Goal: Transaction & Acquisition: Obtain resource

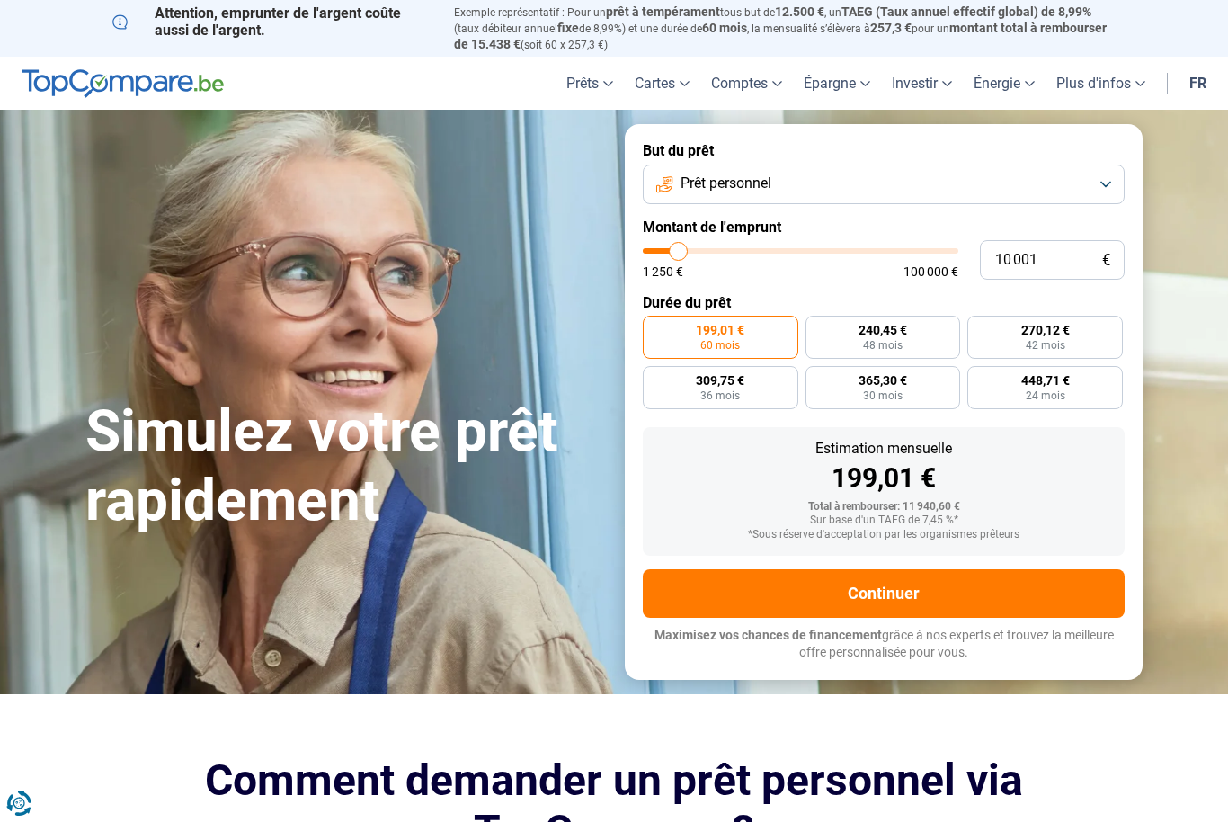
type input "8 750"
type input "8750"
type input "8 000"
type input "8000"
type input "7 750"
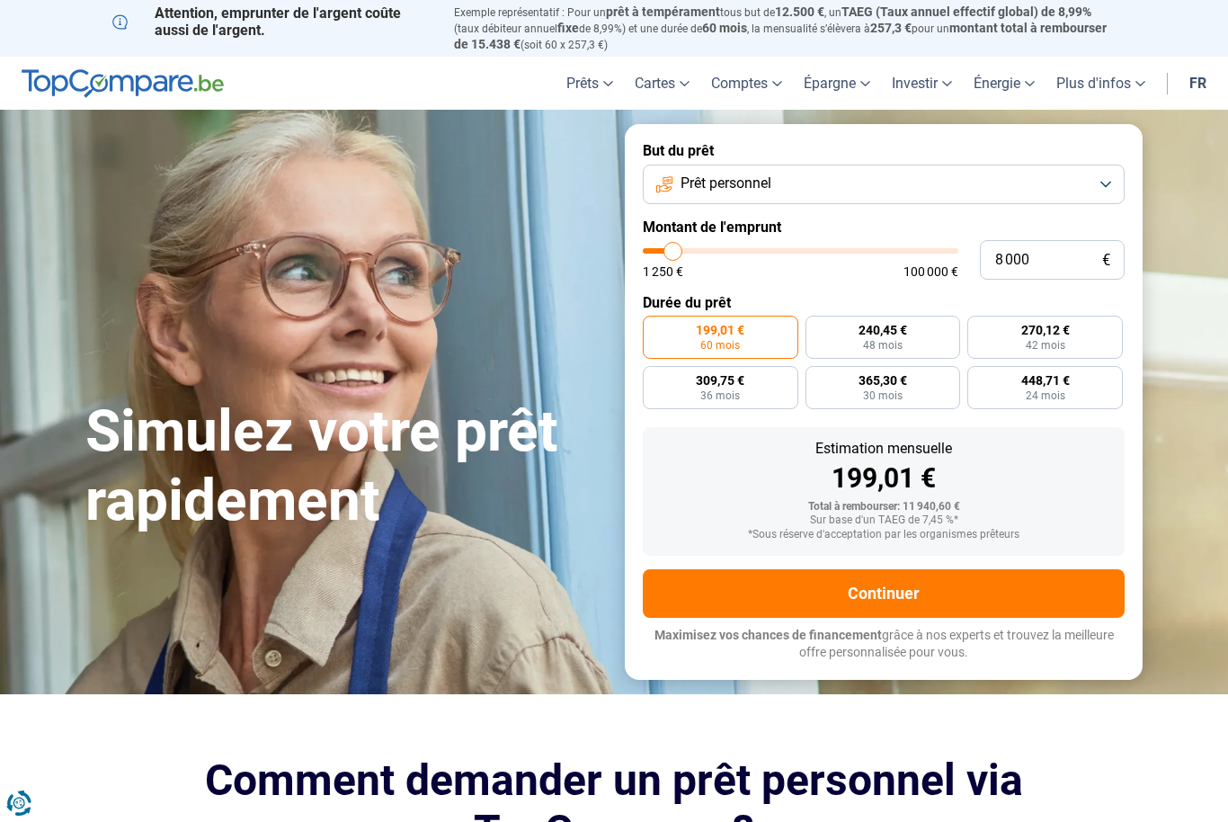
type input "7750"
type input "7 250"
type input "7250"
type input "6 500"
type input "6500"
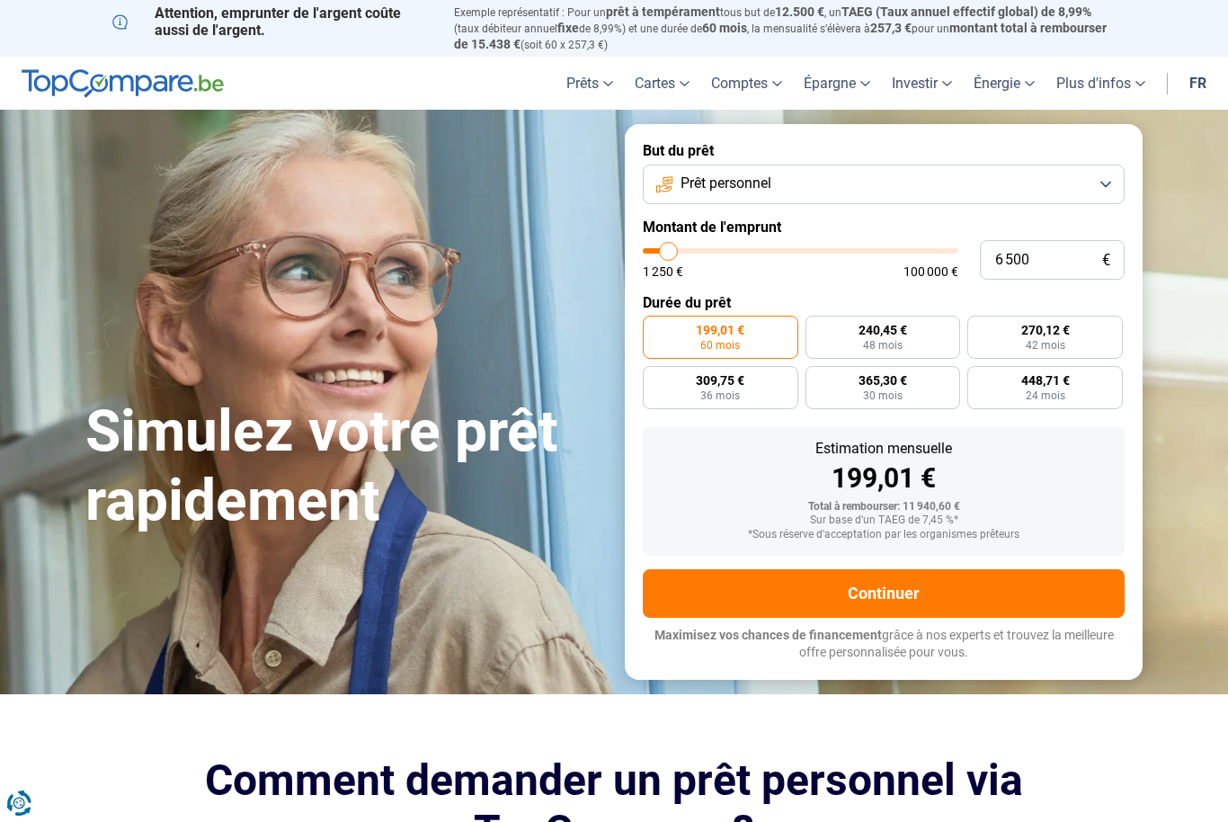
type input "6 250"
type input "6250"
type input "5 750"
type input "5750"
type input "4 750"
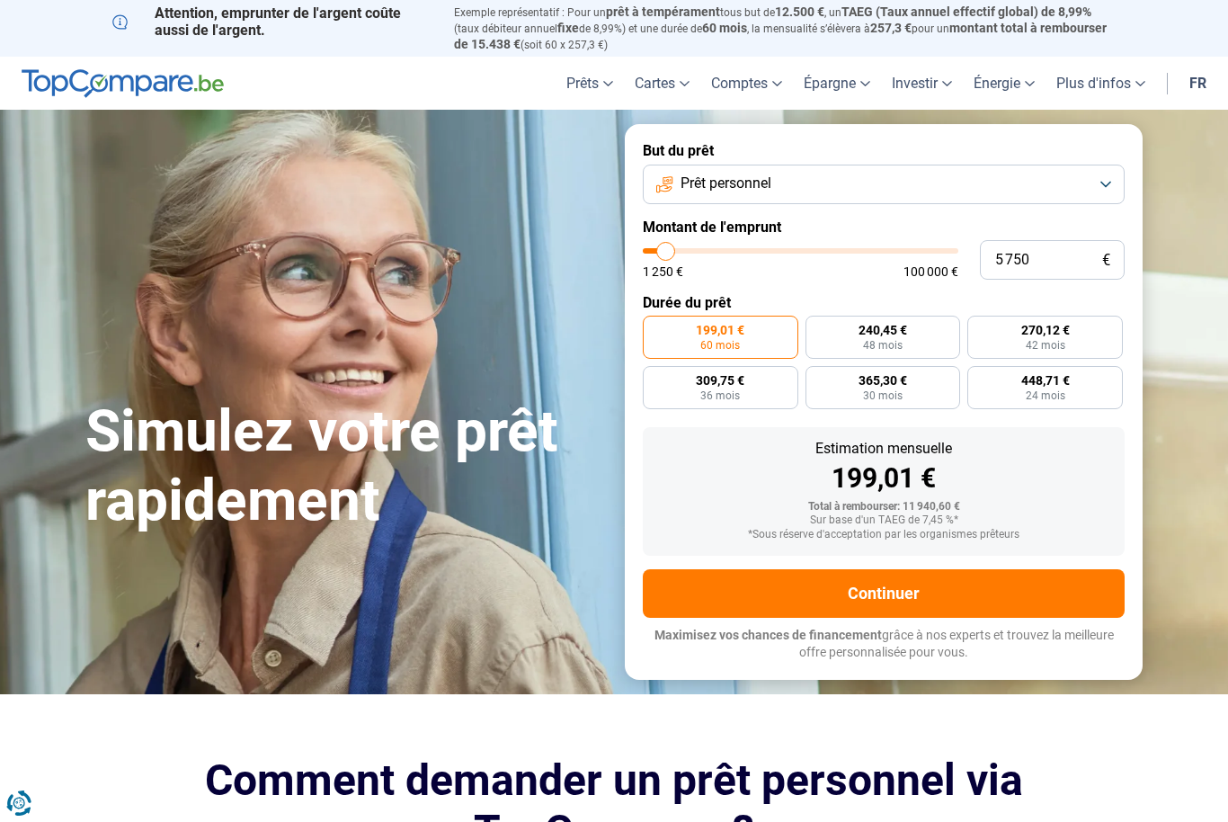
type input "4750"
type input "4 500"
type input "4500"
type input "3 750"
type input "3750"
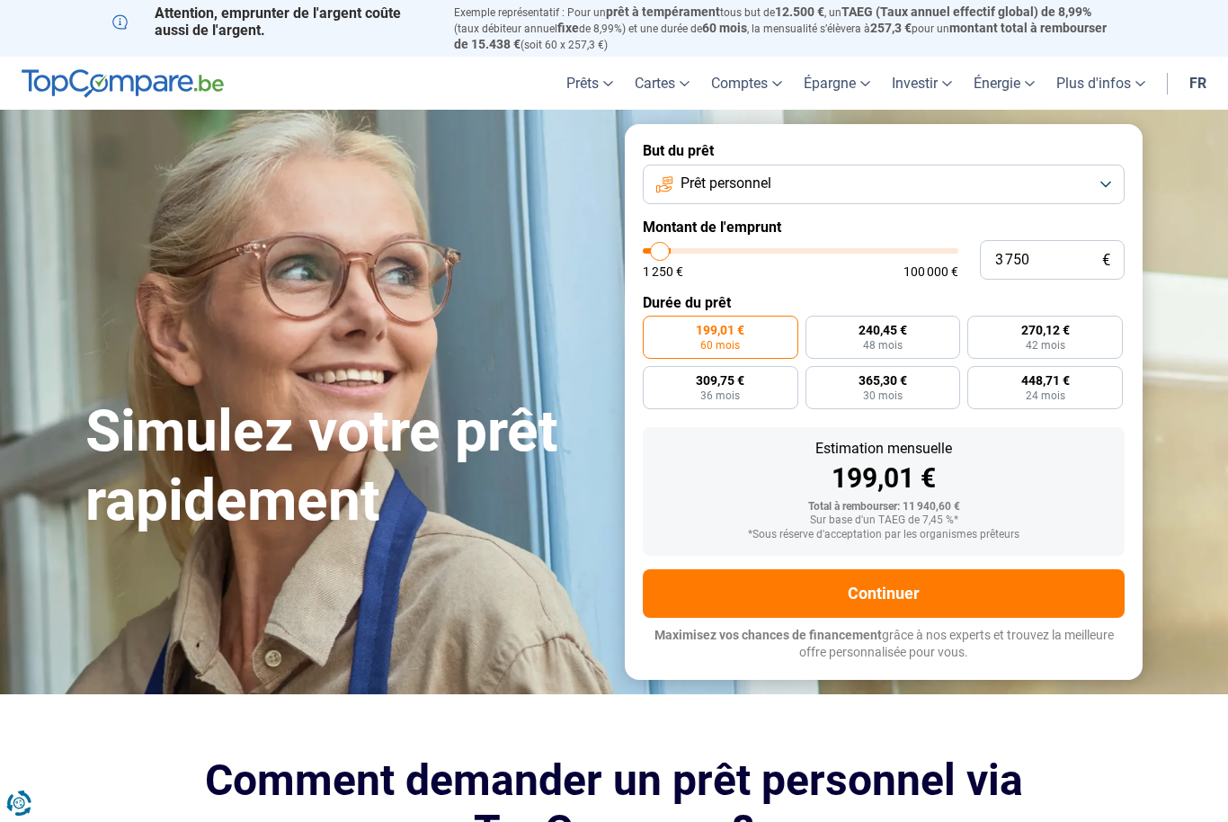
type input "3 250"
type input "3250"
type input "3 000"
type input "3000"
type input "2 250"
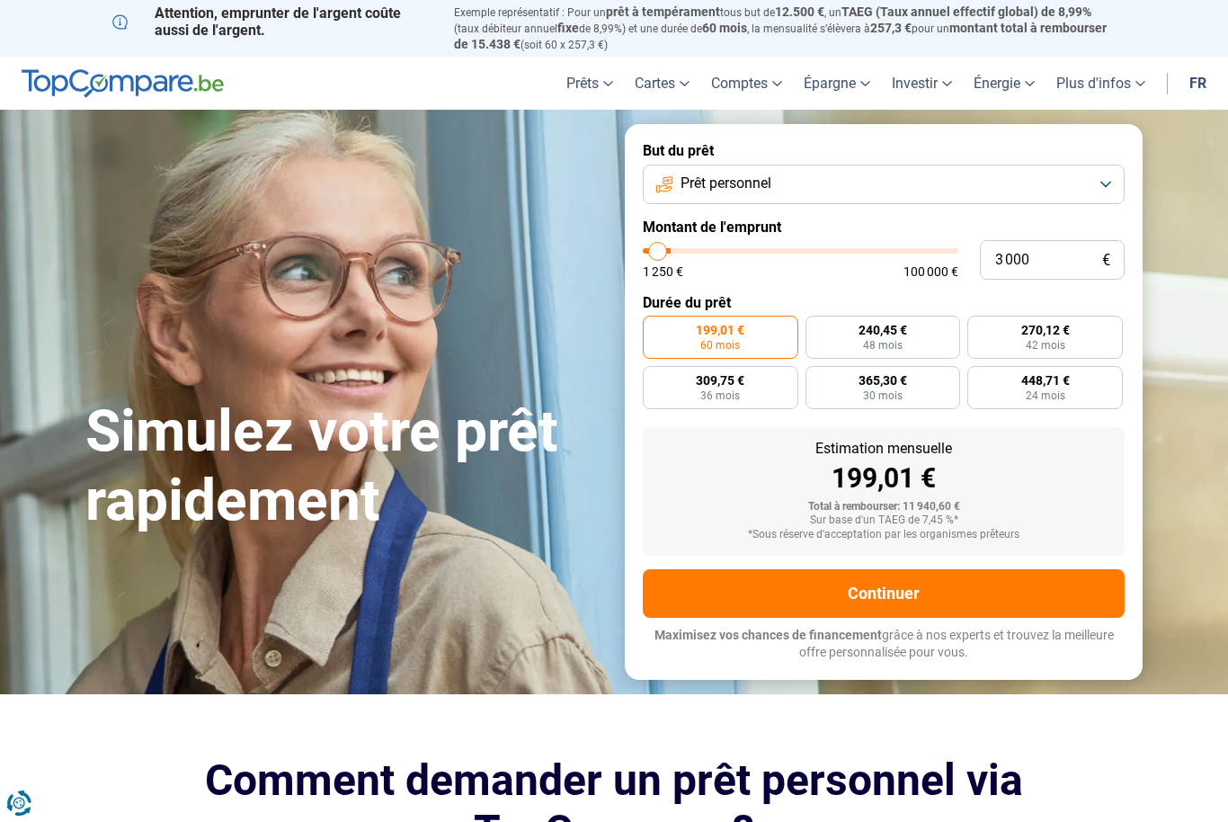
type input "2250"
type input "2 000"
type input "2000"
type input "1 750"
type input "1750"
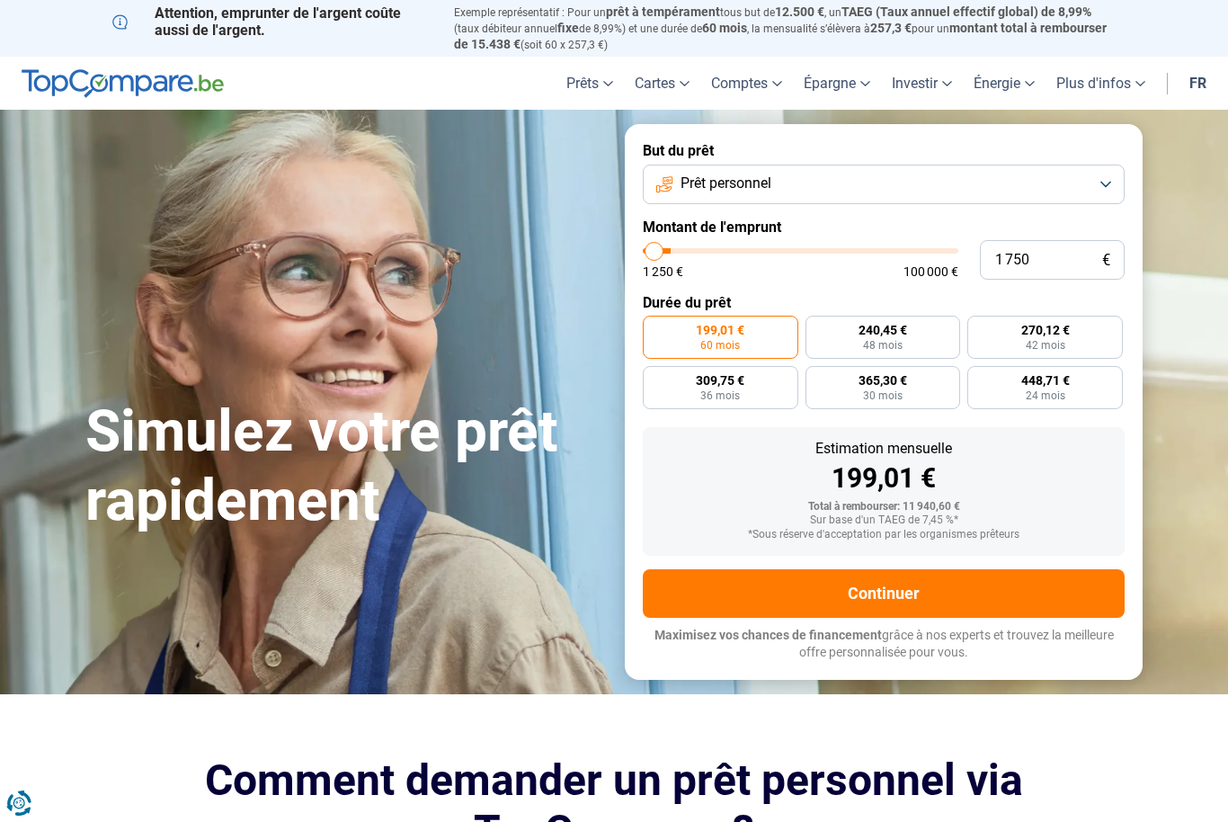
type input "1 500"
type input "1500"
type input "1 250"
type input "1250"
radio input "true"
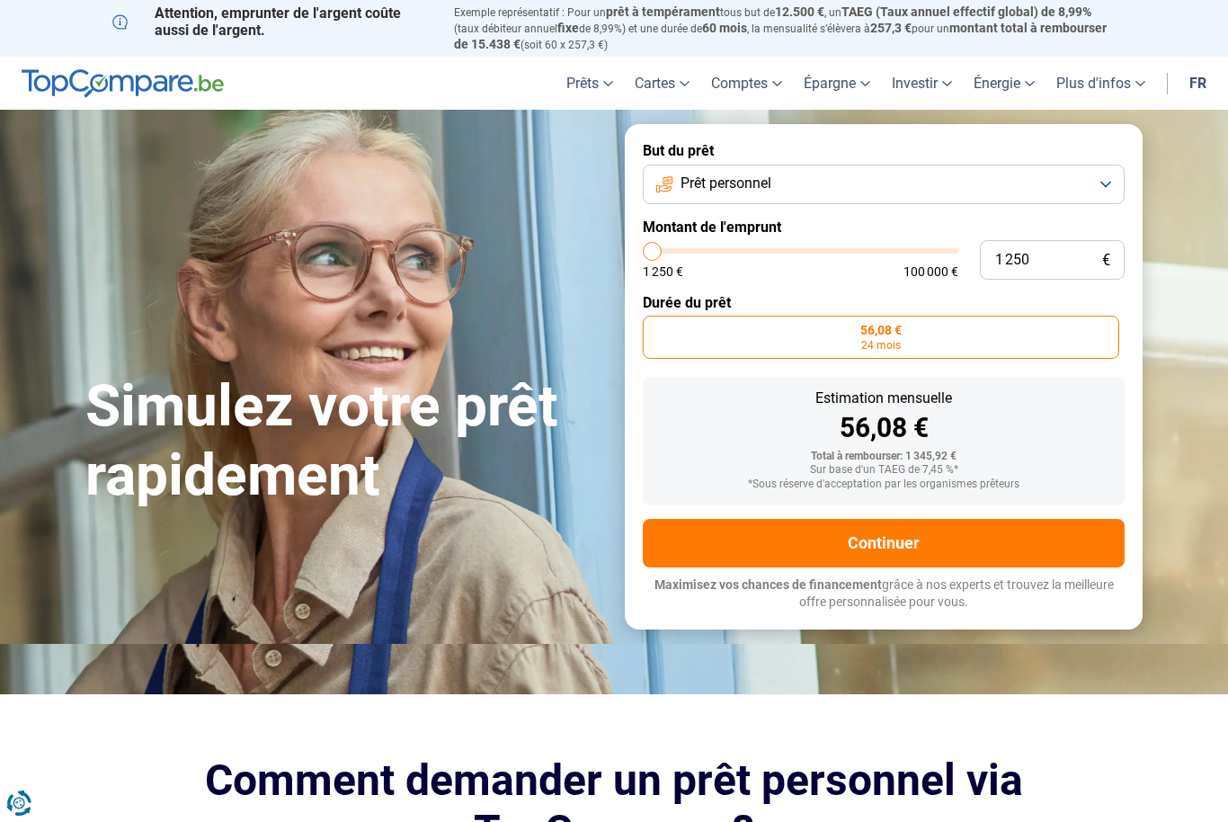
type input "1 500"
type input "1500"
type input "1 750"
type input "1750"
type input "2 000"
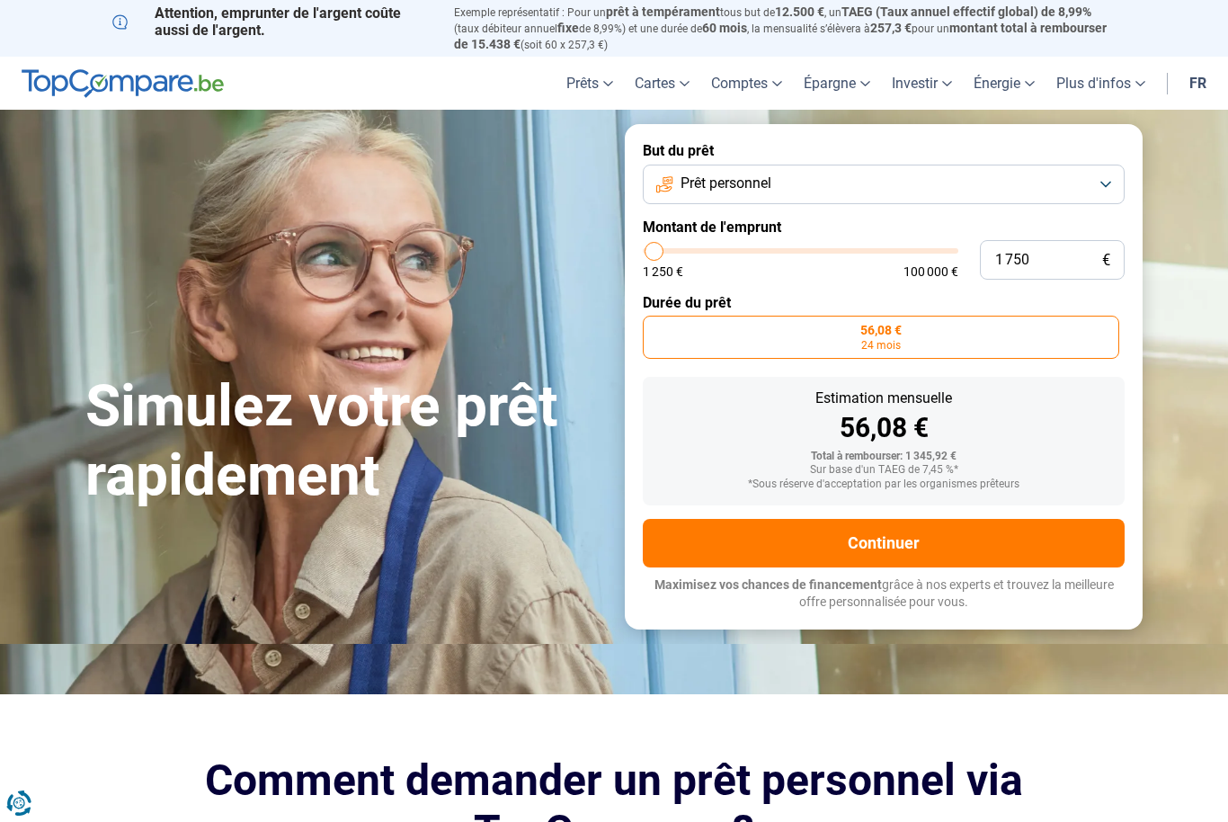
type input "2000"
type input "2 250"
type input "2250"
type input "2 750"
type input "2750"
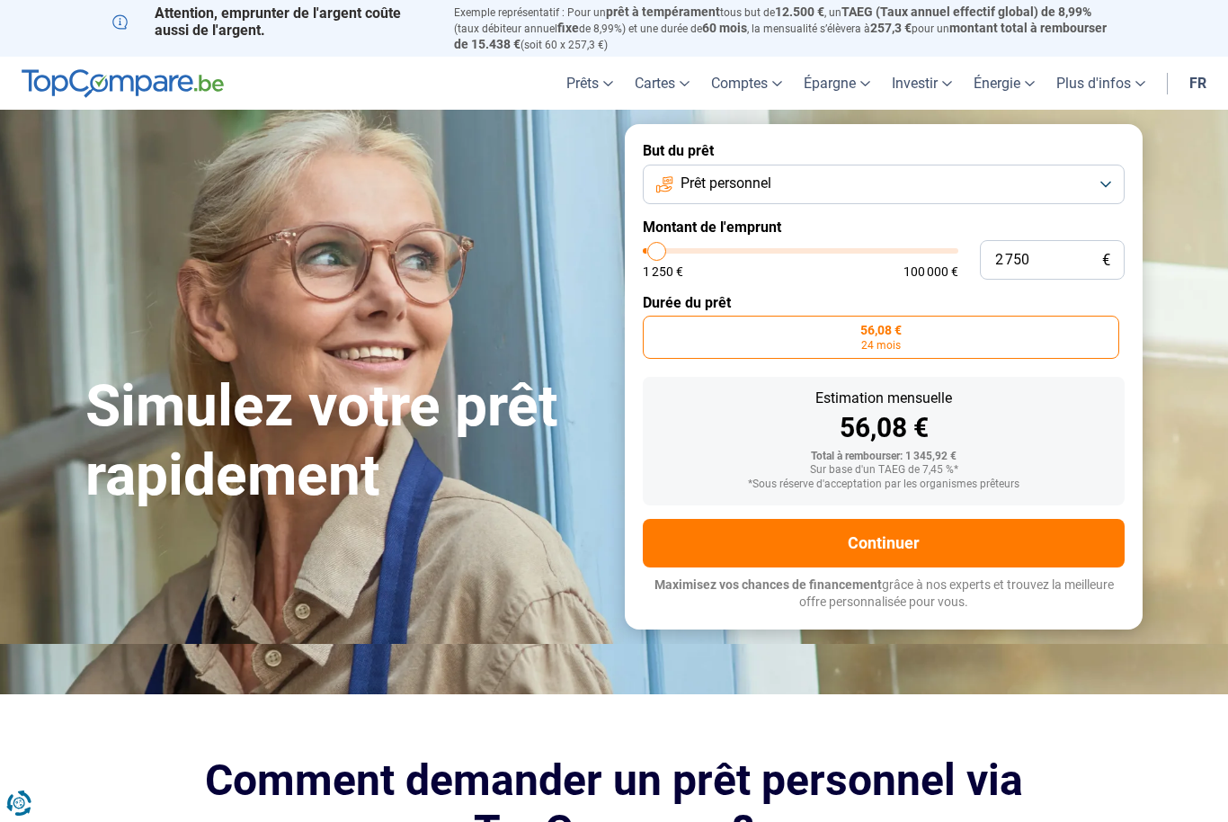
type input "3 000"
type input "3000"
type input "3 250"
type input "3250"
type input "3 500"
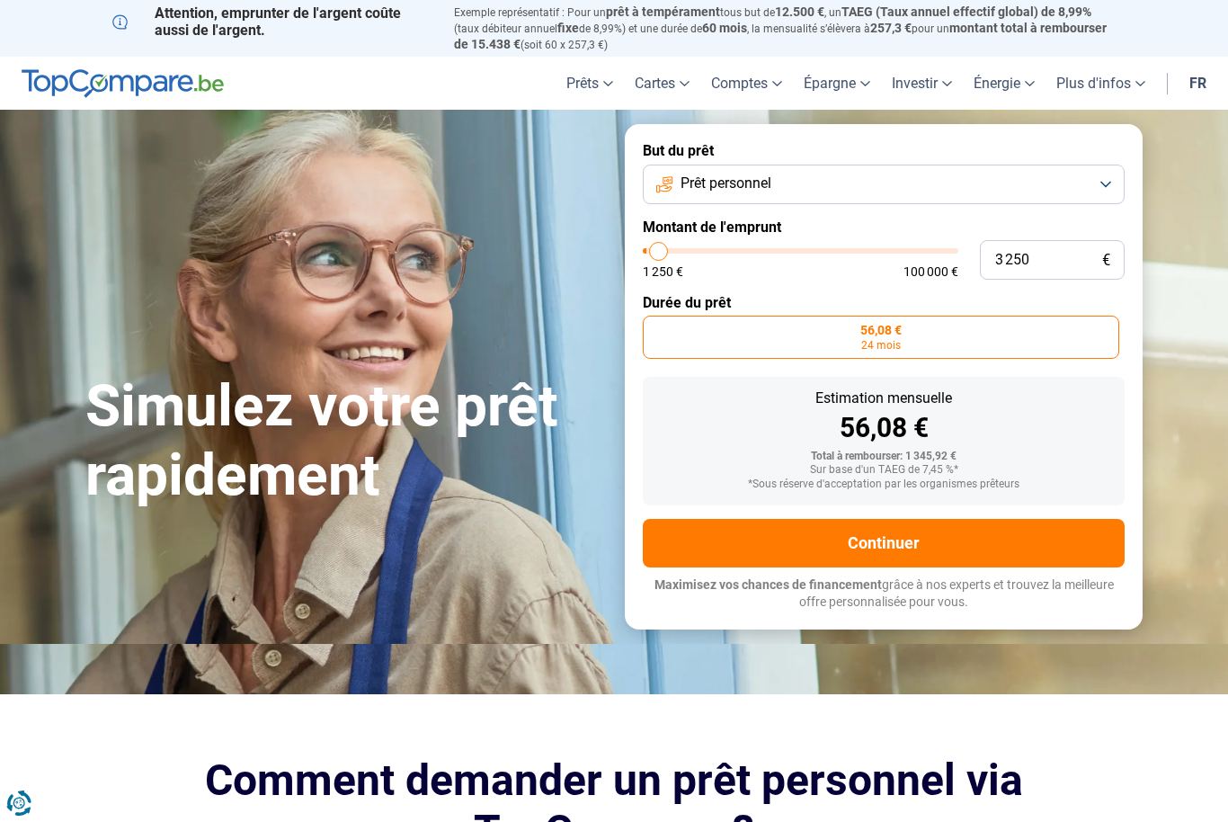
type input "3500"
type input "3 750"
type input "3750"
type input "4 250"
type input "4250"
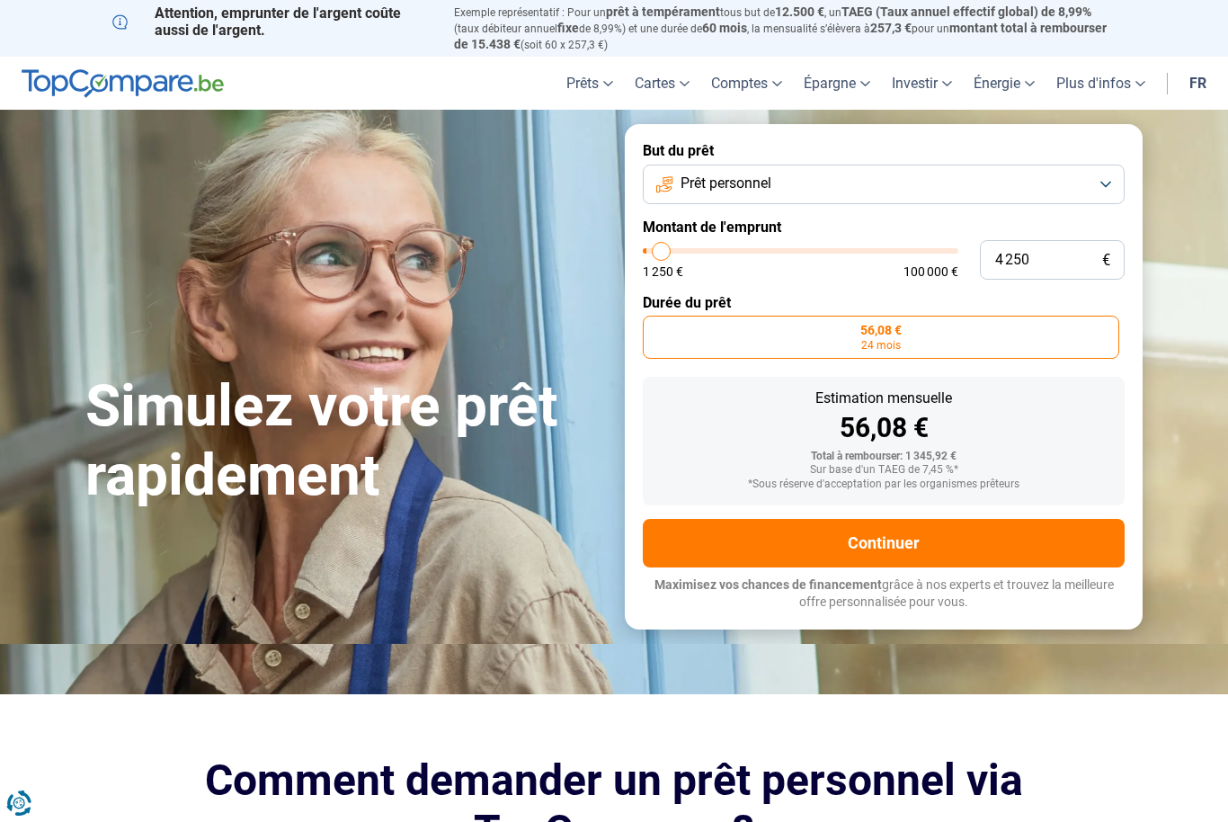
type input "4 500"
type input "4500"
type input "4 750"
type input "4750"
type input "5 000"
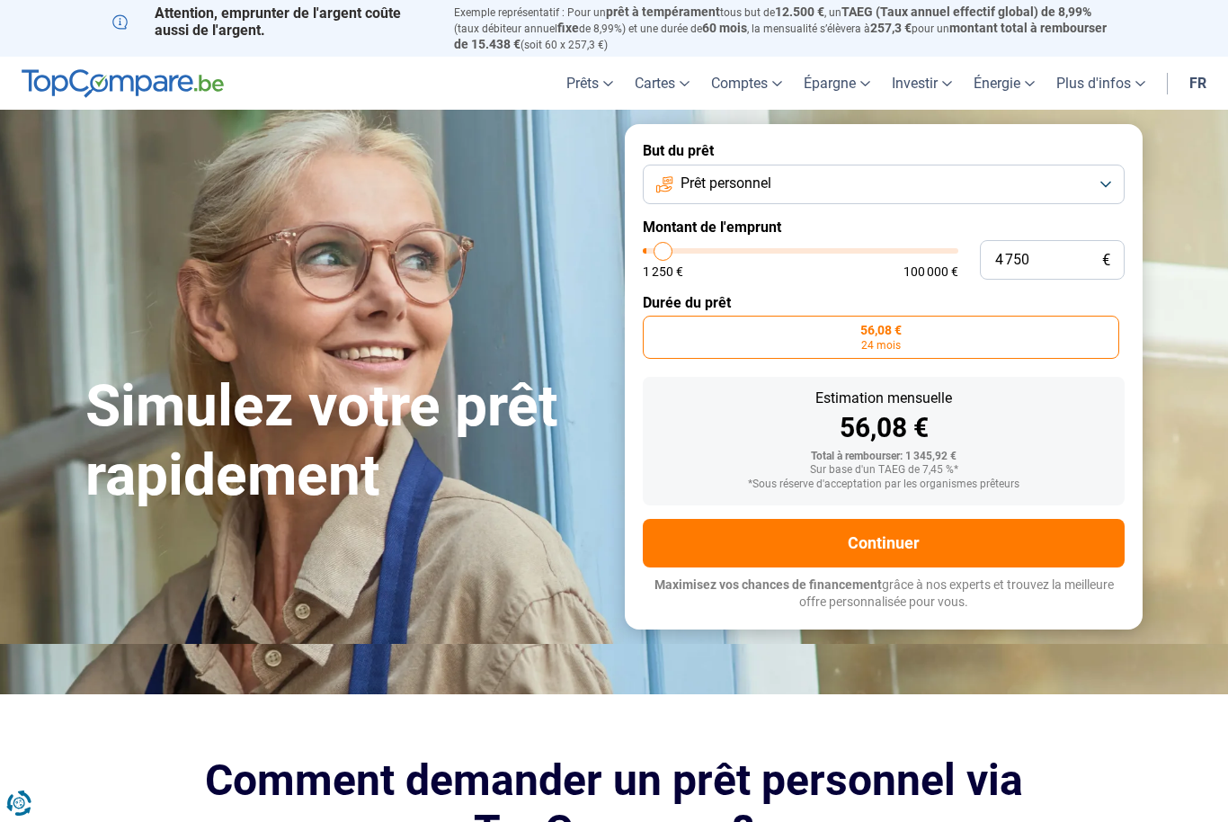
type input "5000"
type input "5 250"
type input "5250"
type input "5 750"
type input "5750"
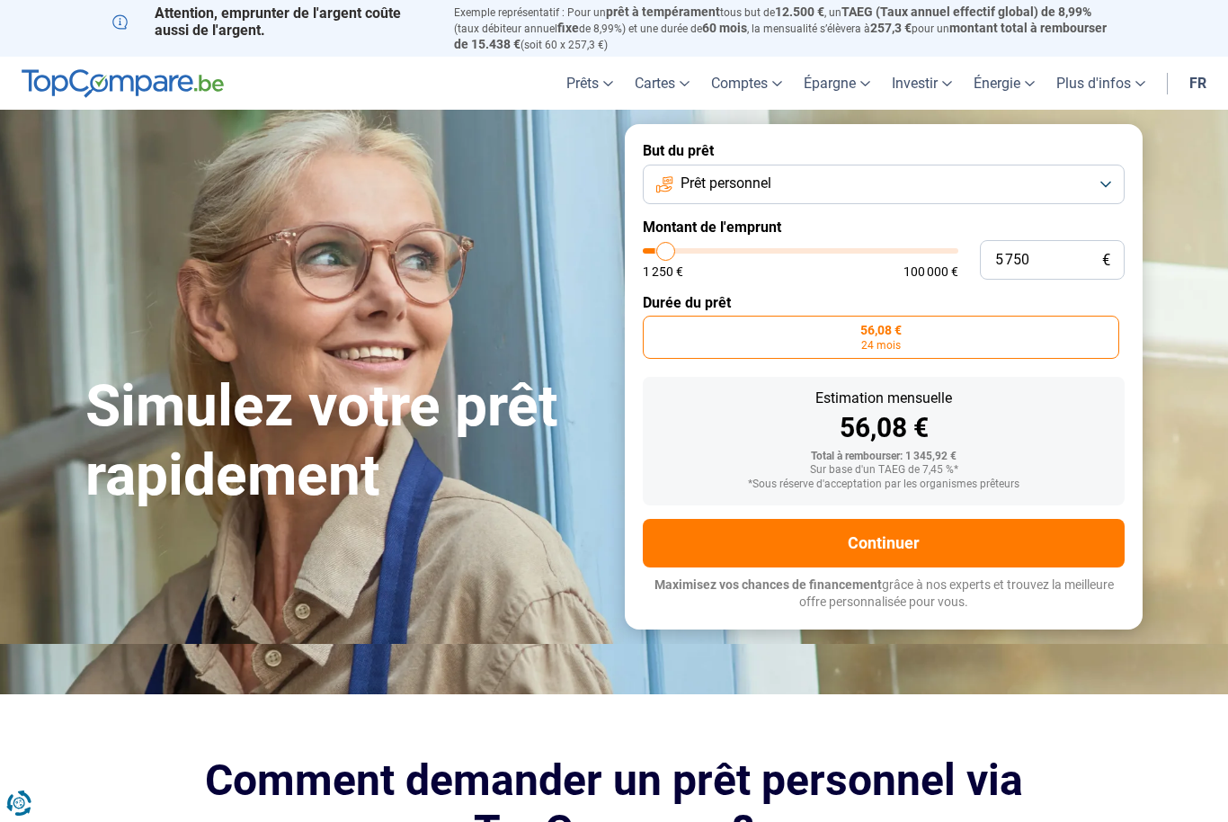
type input "6 000"
type input "6000"
type input "6 250"
type input "6250"
type input "6 500"
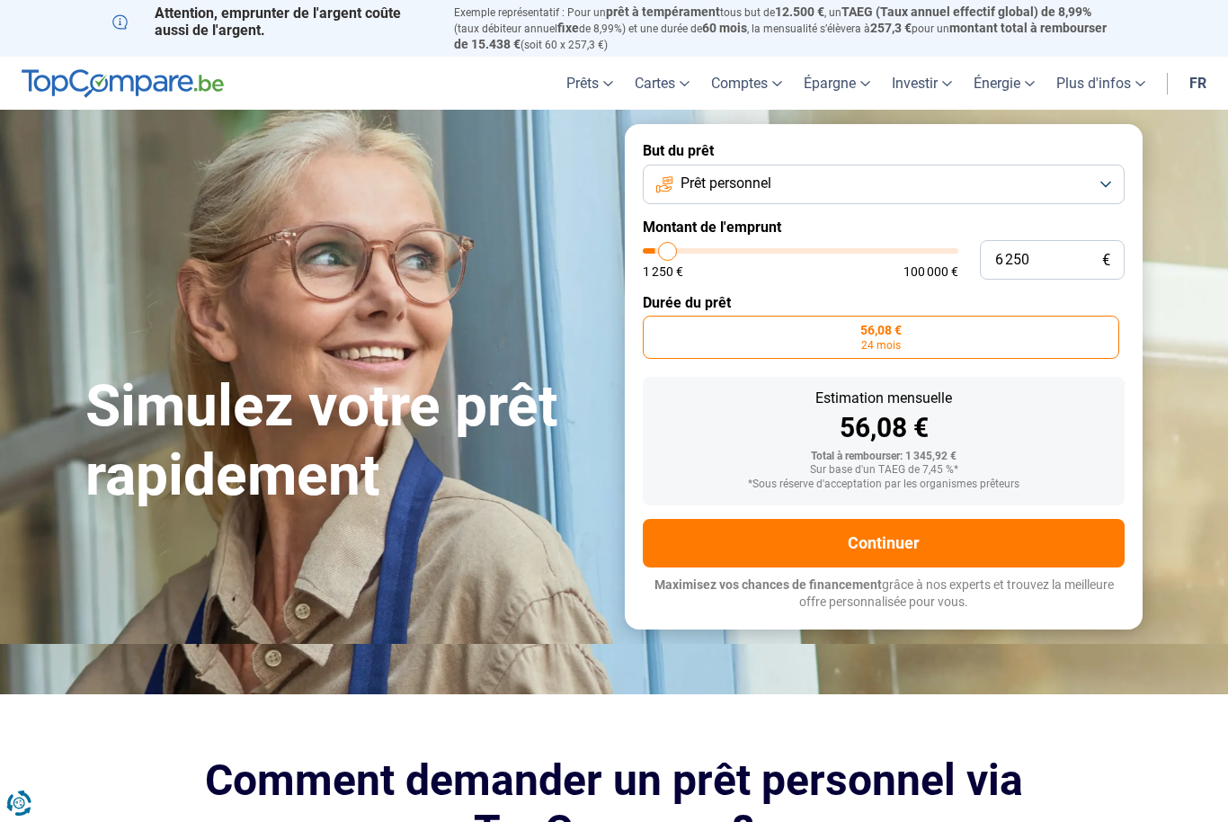
type input "6500"
type input "6 750"
type input "6750"
type input "7 250"
type input "7250"
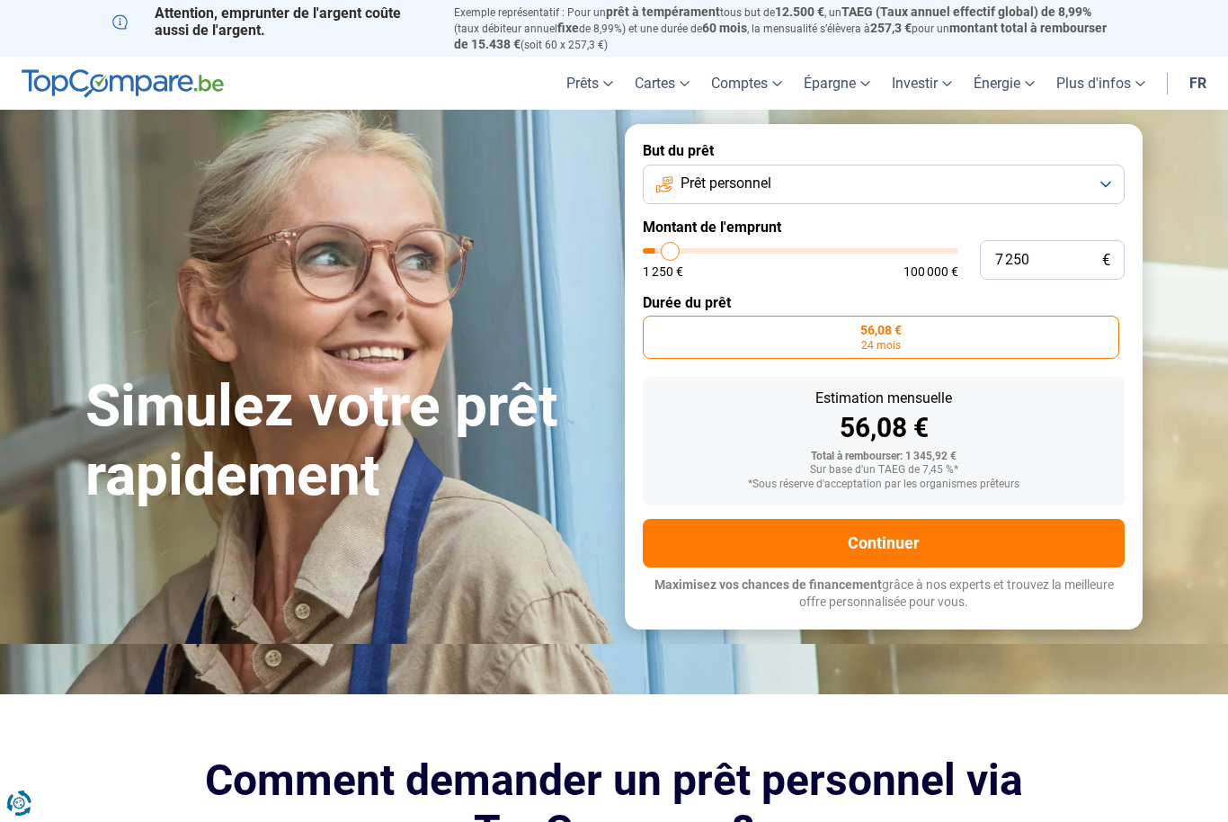
type input "7 500"
type input "7500"
type input "7 250"
type input "7250"
type input "6 750"
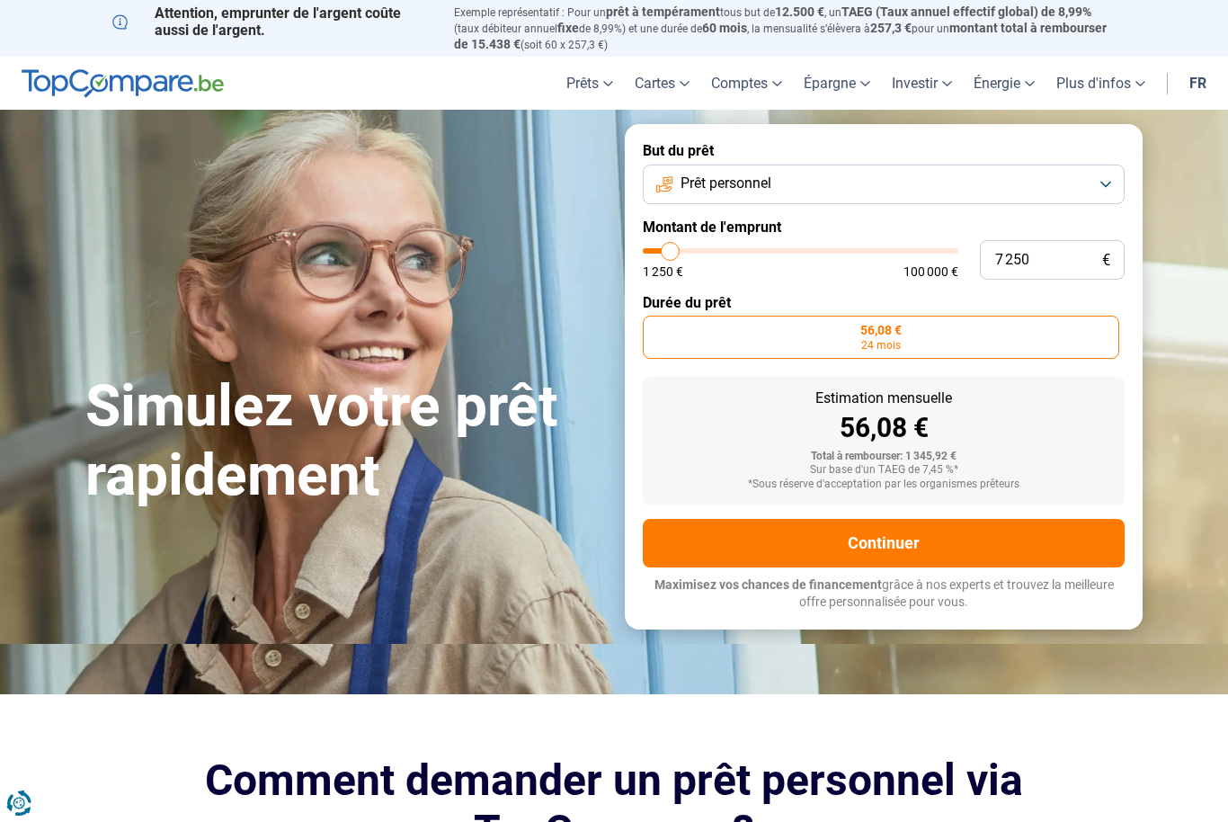
type input "6750"
type input "6 500"
type input "6500"
type input "6 250"
type input "6250"
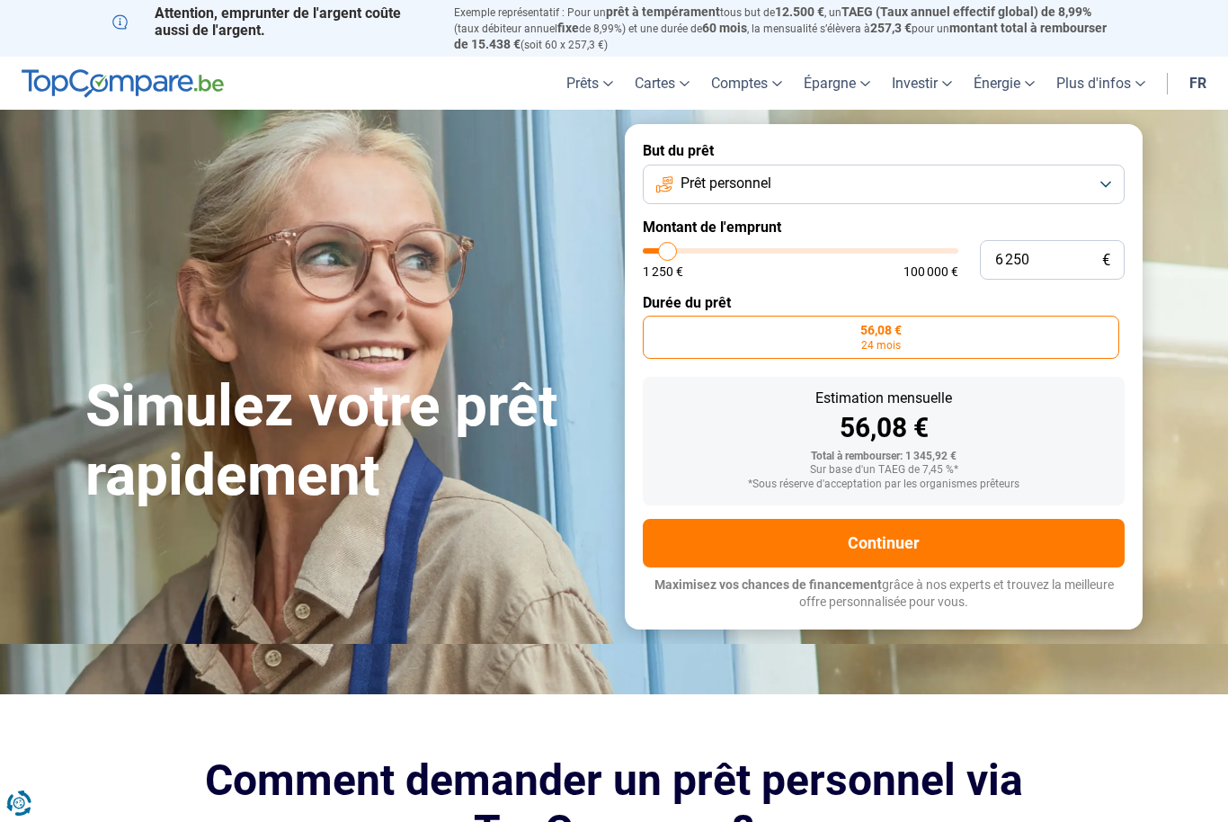
type input "6 000"
type input "6000"
type input "5 750"
type input "5750"
type input "5 250"
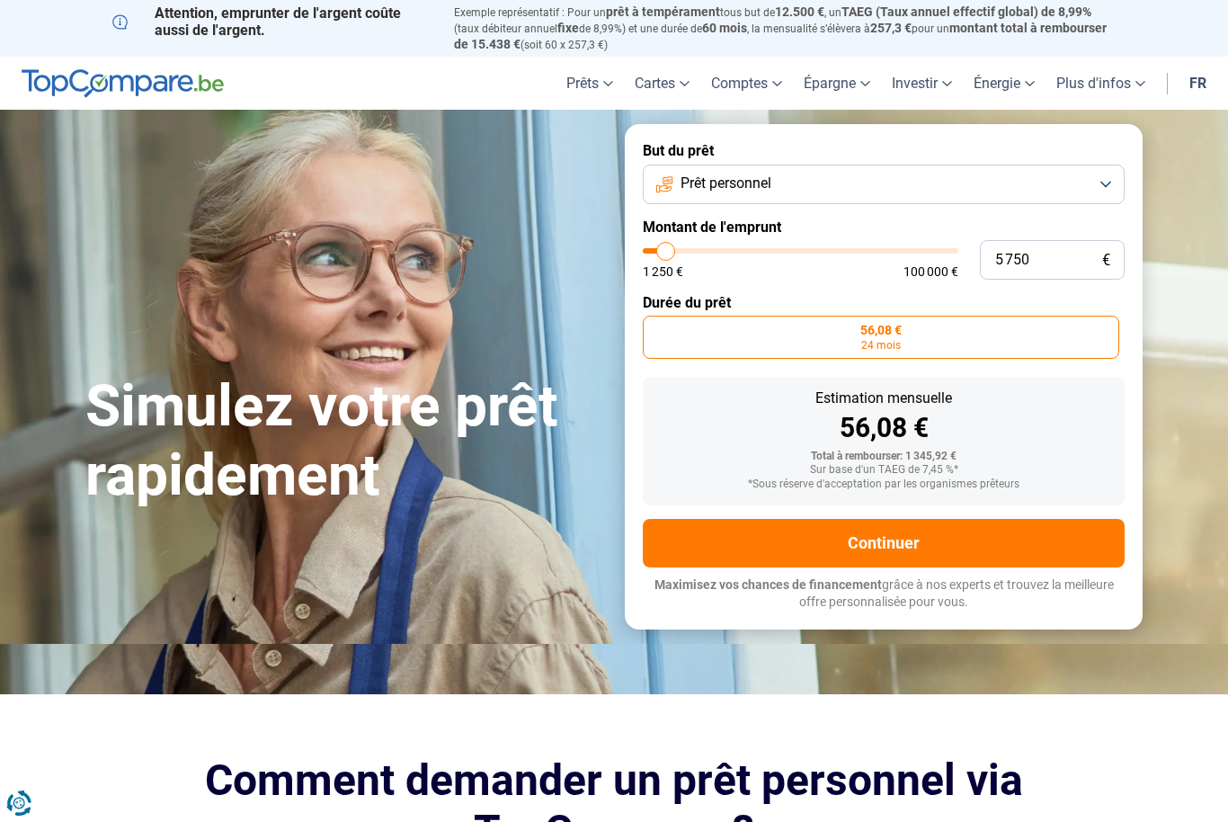
type input "5250"
type input "5 000"
type input "5000"
type input "4 750"
type input "4750"
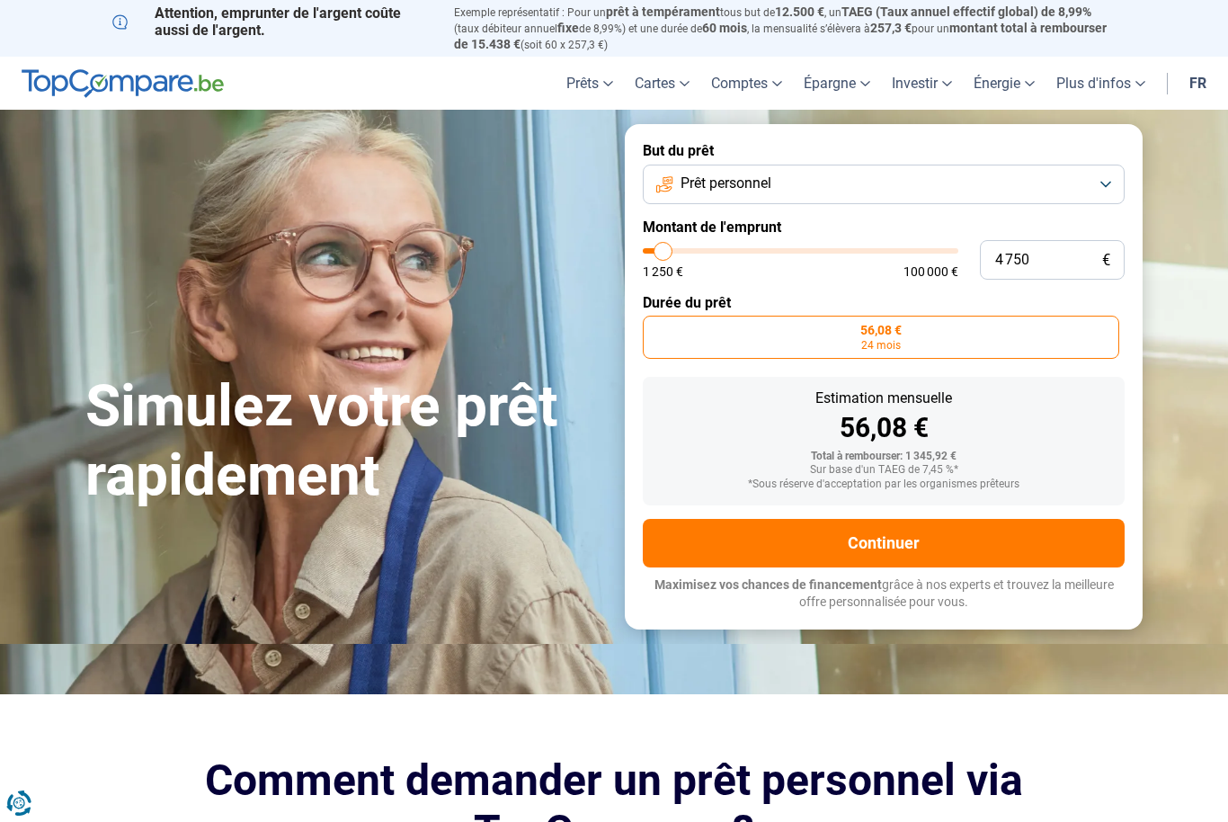
type input "4 500"
type input "4500"
type input "4 250"
type input "4250"
type input "3 750"
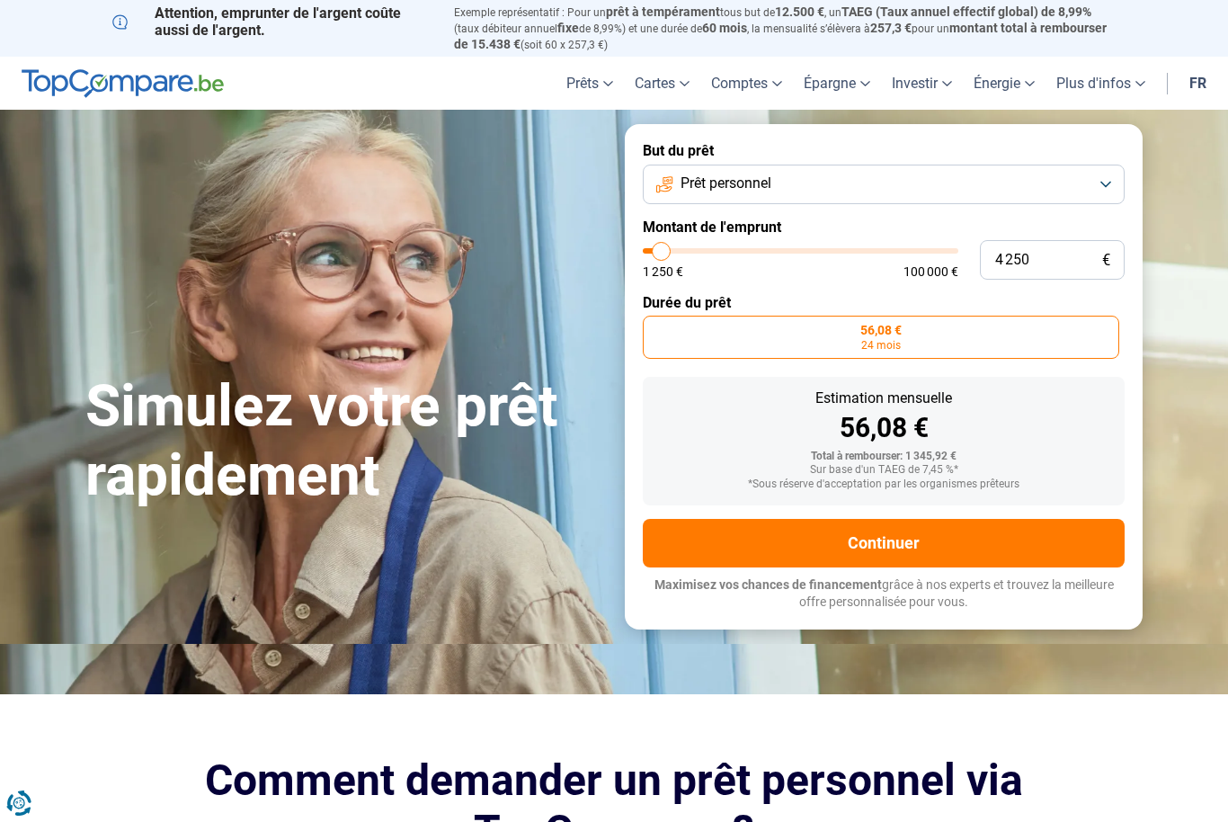
type input "3750"
type input "3 500"
type input "3500"
type input "3 250"
type input "3250"
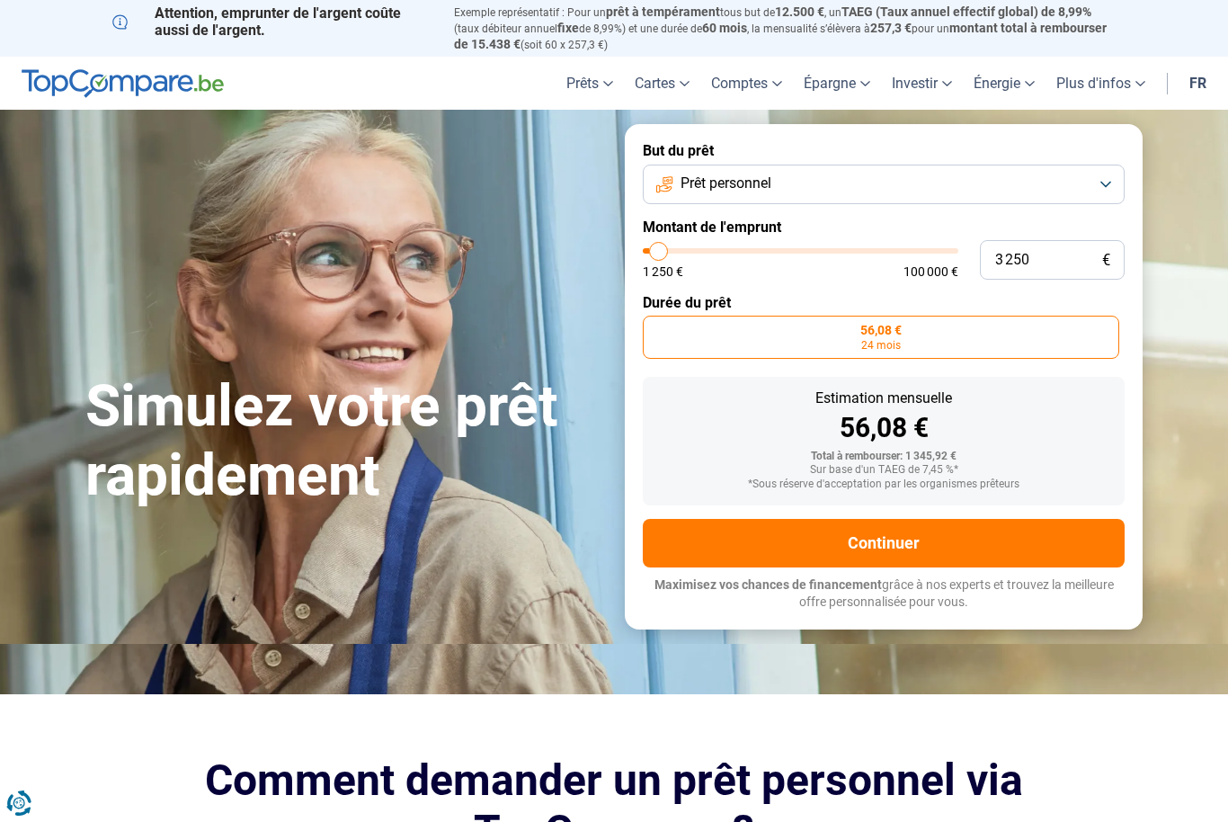
type input "3 000"
type input "3000"
type input "2 750"
type input "2750"
type input "2 250"
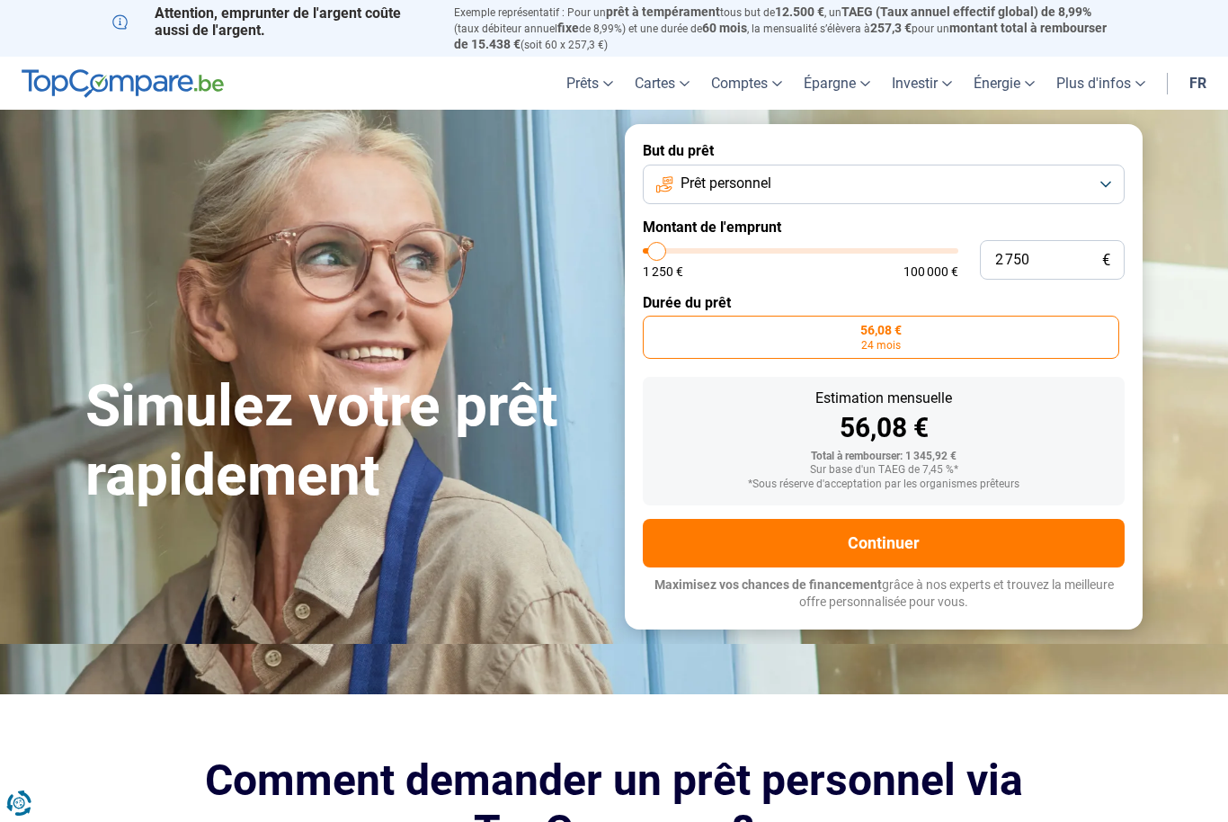
type input "2250"
type input "2 750"
type input "2750"
type input "3 000"
type input "3000"
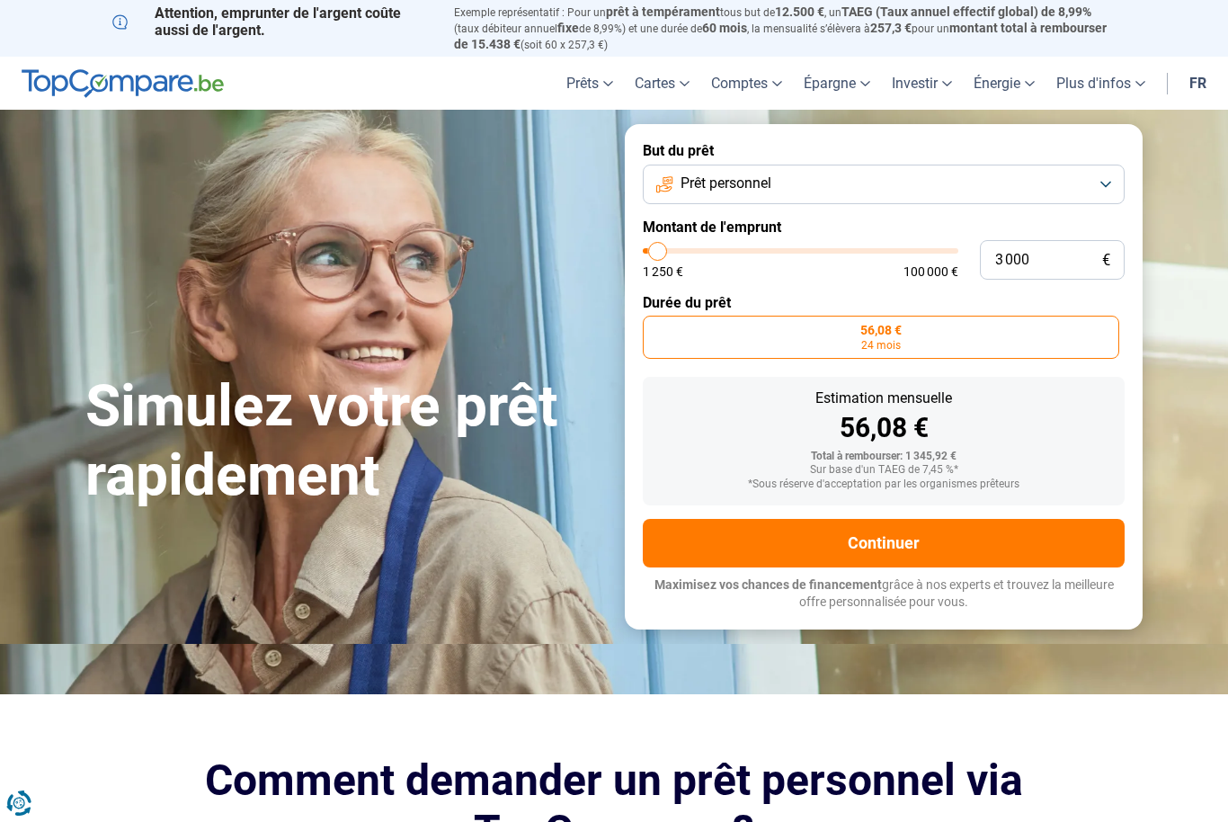
type input "3 250"
type input "3250"
type input "3 500"
type input "3500"
type input "3 750"
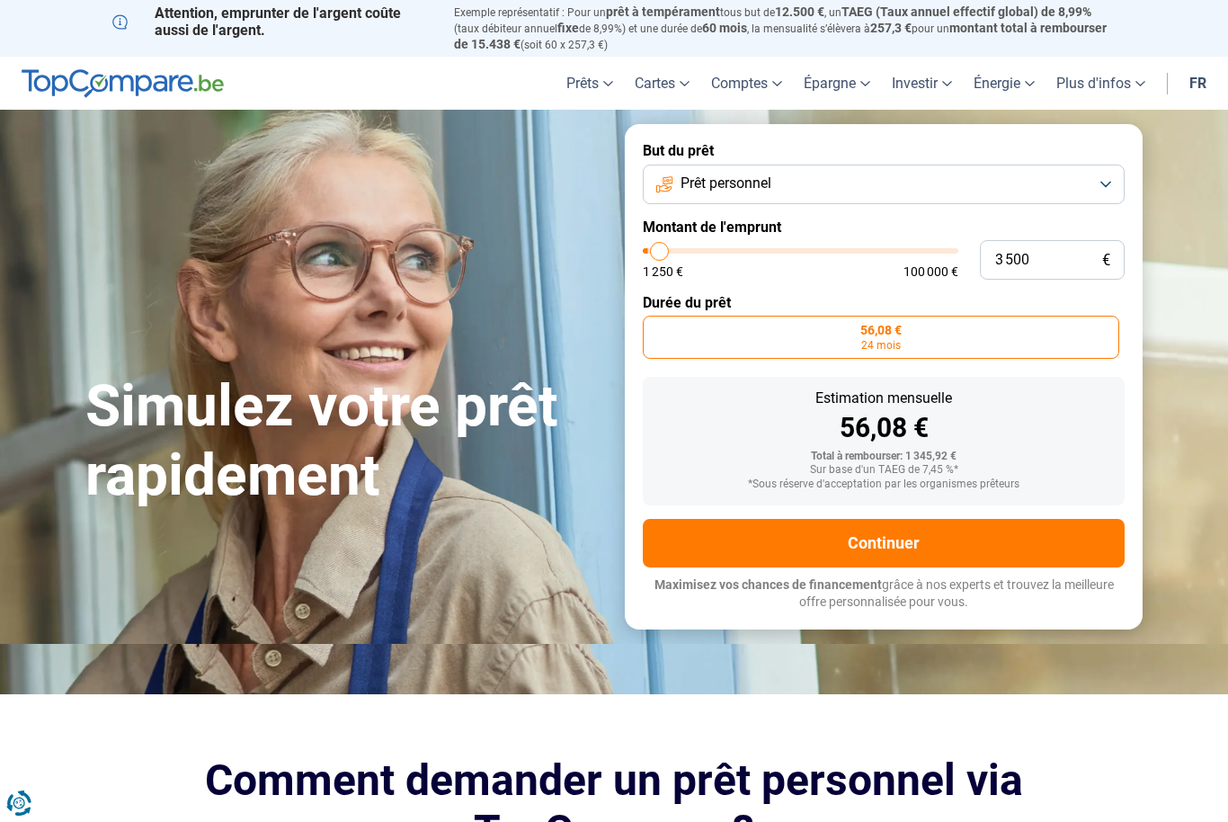
type input "3750"
type input "4 250"
type input "4250"
type input "4 500"
type input "4500"
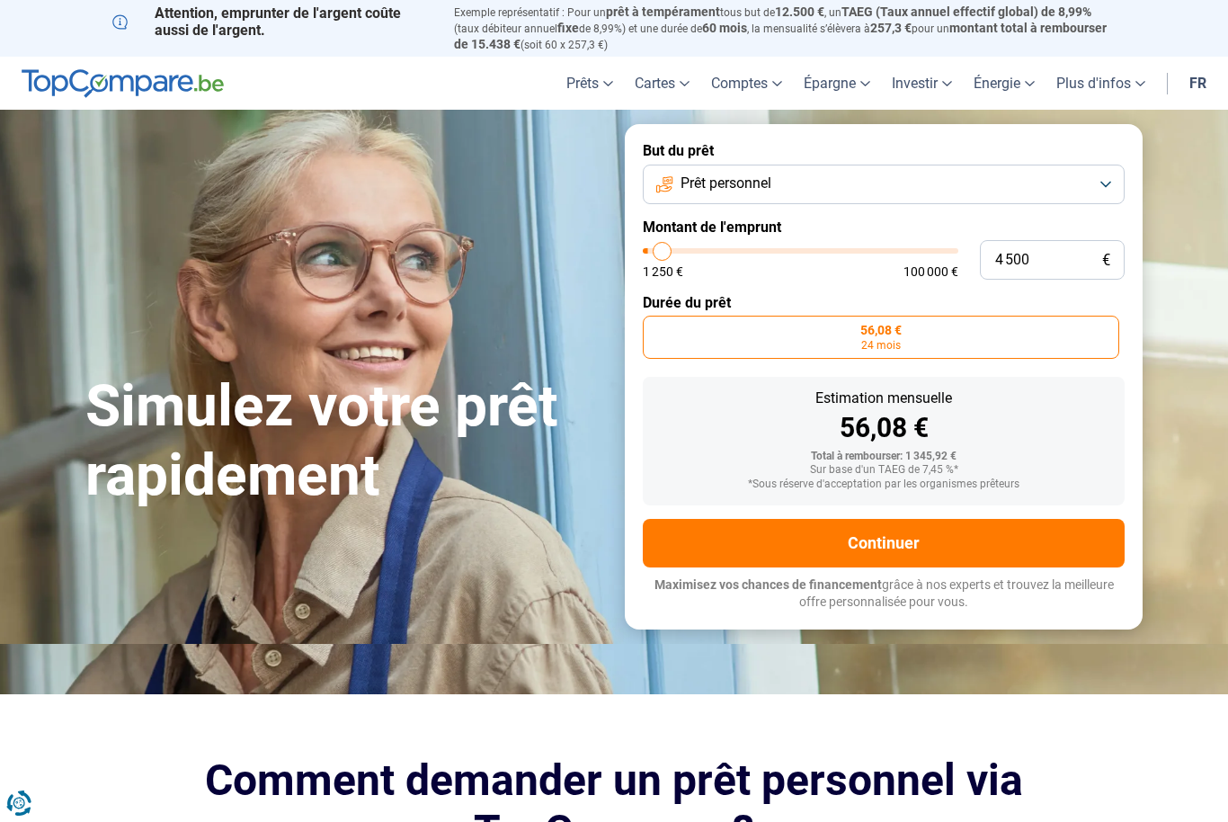
type input "4 750"
type input "4750"
type input "5 000"
type input "5000"
type input "5 250"
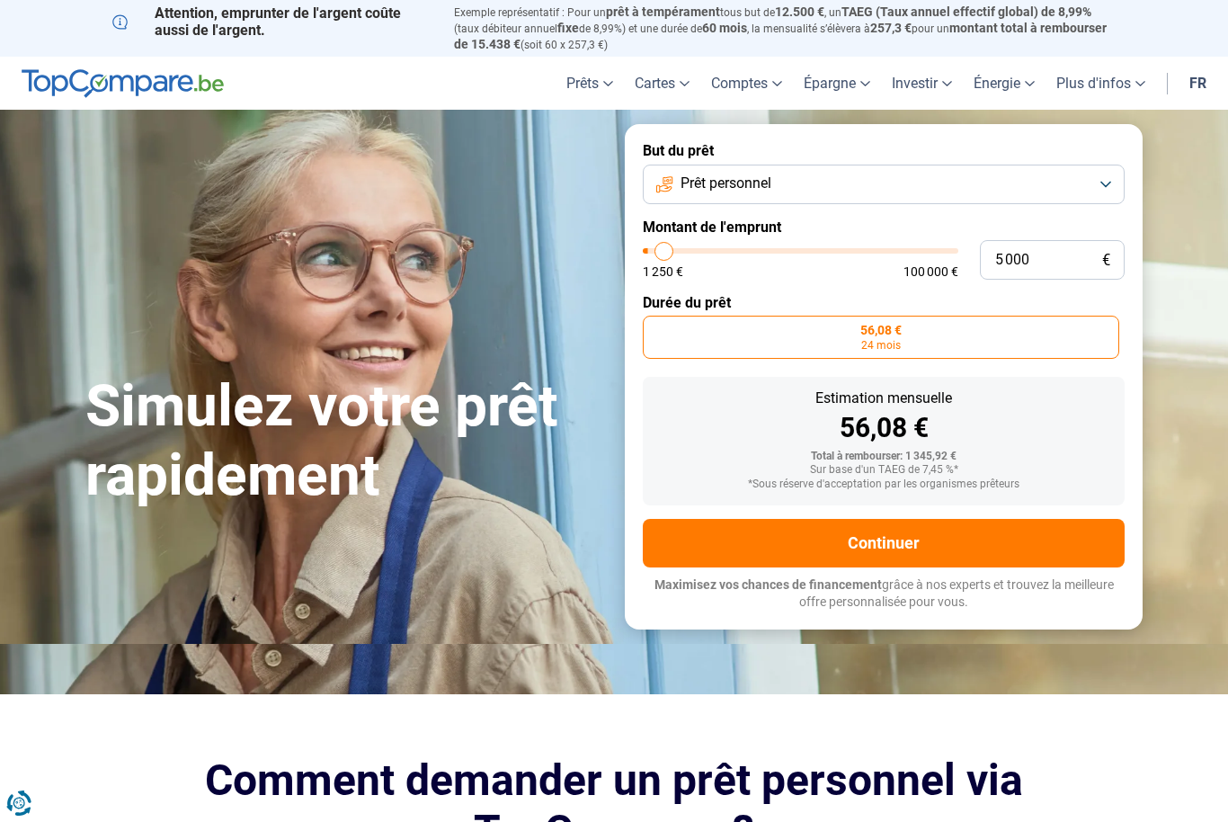
type input "5250"
type input "5 750"
type input "5750"
type input "5 250"
type input "5250"
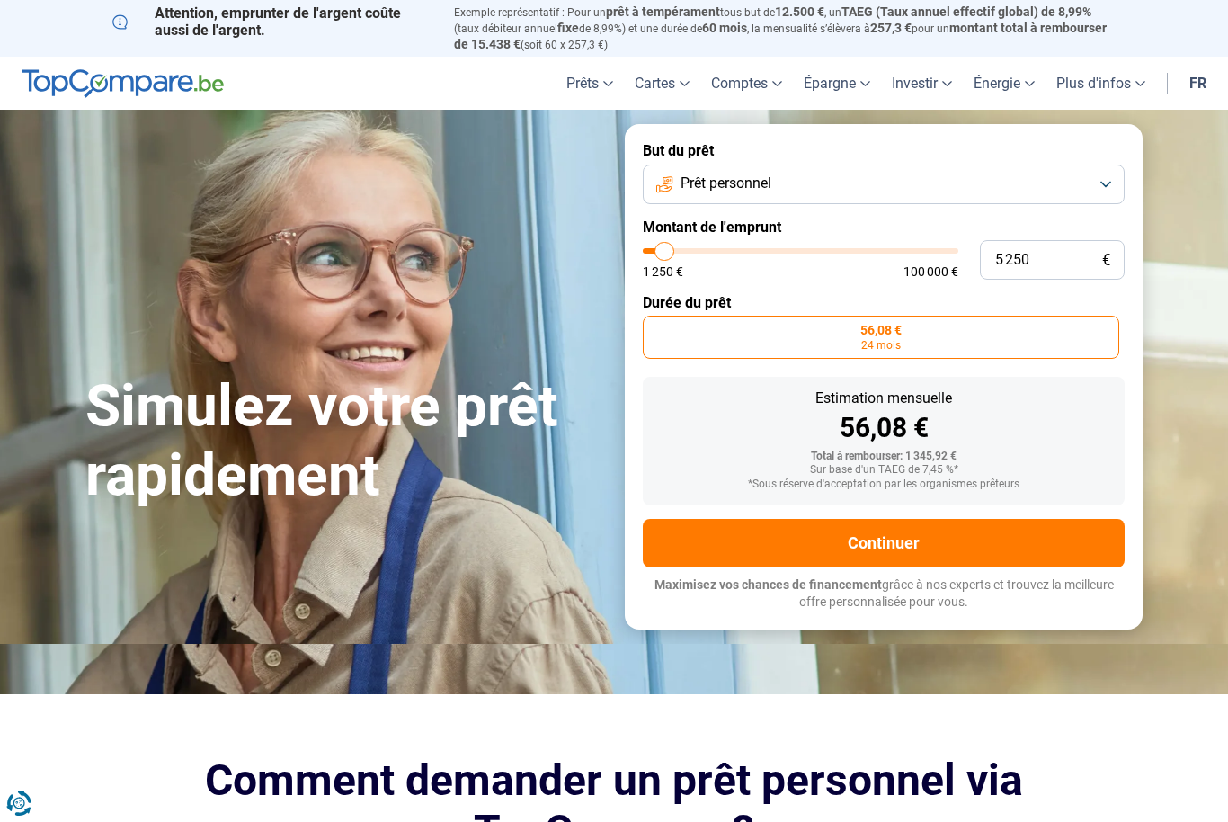
type input "5 000"
type input "5000"
type input "4 750"
type input "4750"
type input "4 500"
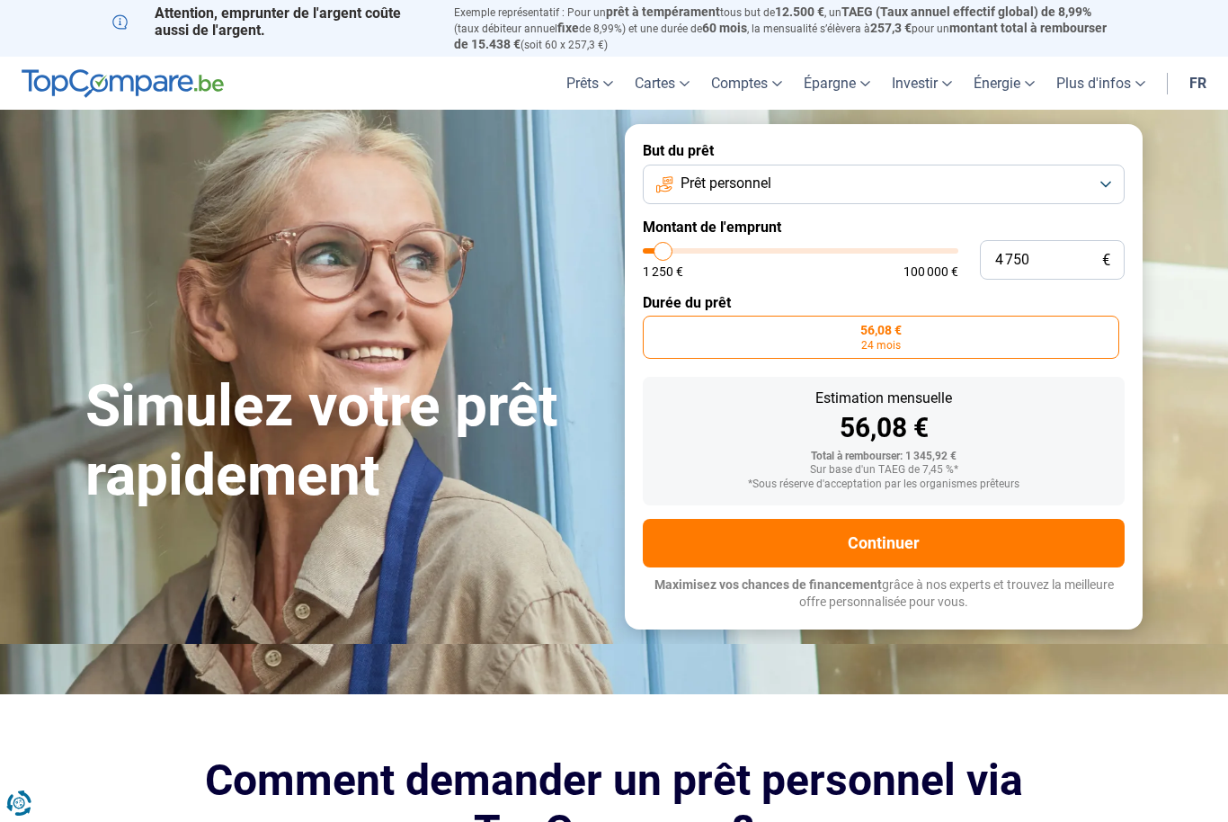
type input "4500"
type input "4 250"
type input "4250"
type input "3 750"
type input "3750"
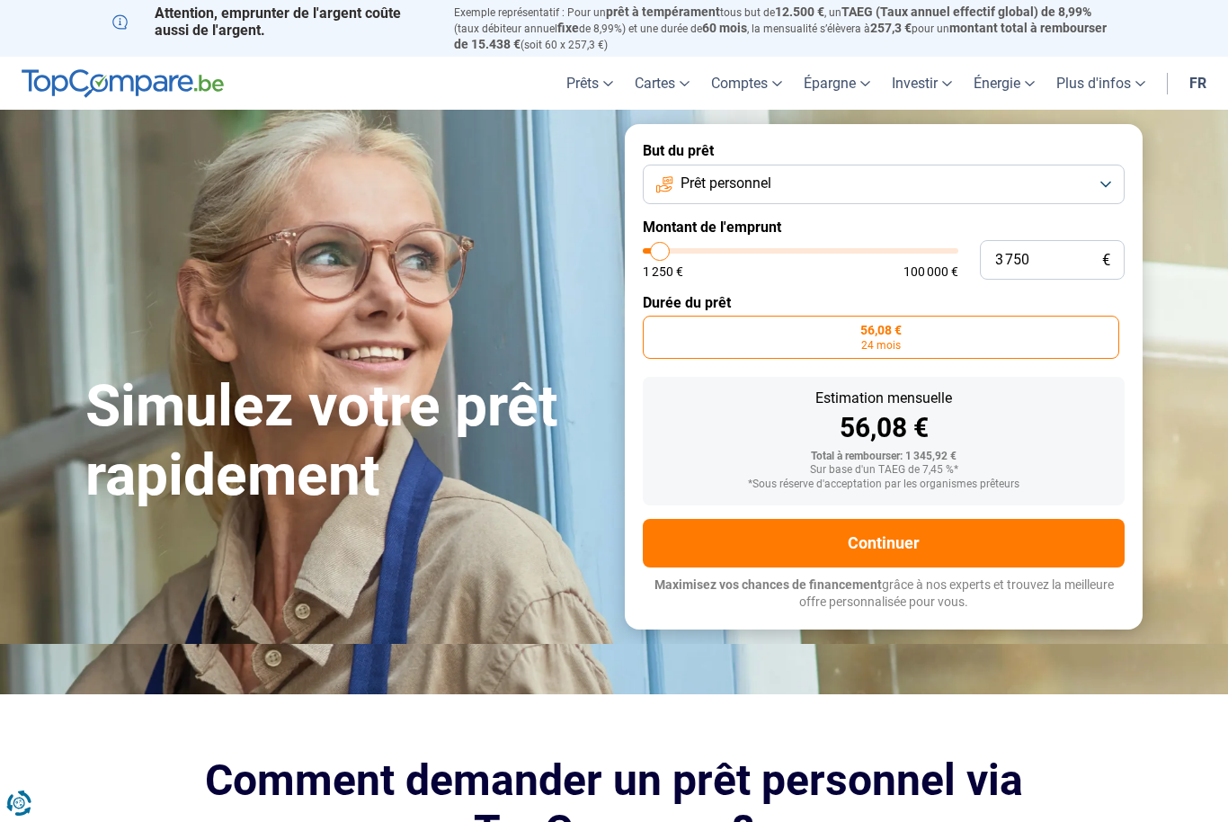
type input "3 500"
type input "3500"
type input "3 250"
type input "3250"
type input "3 000"
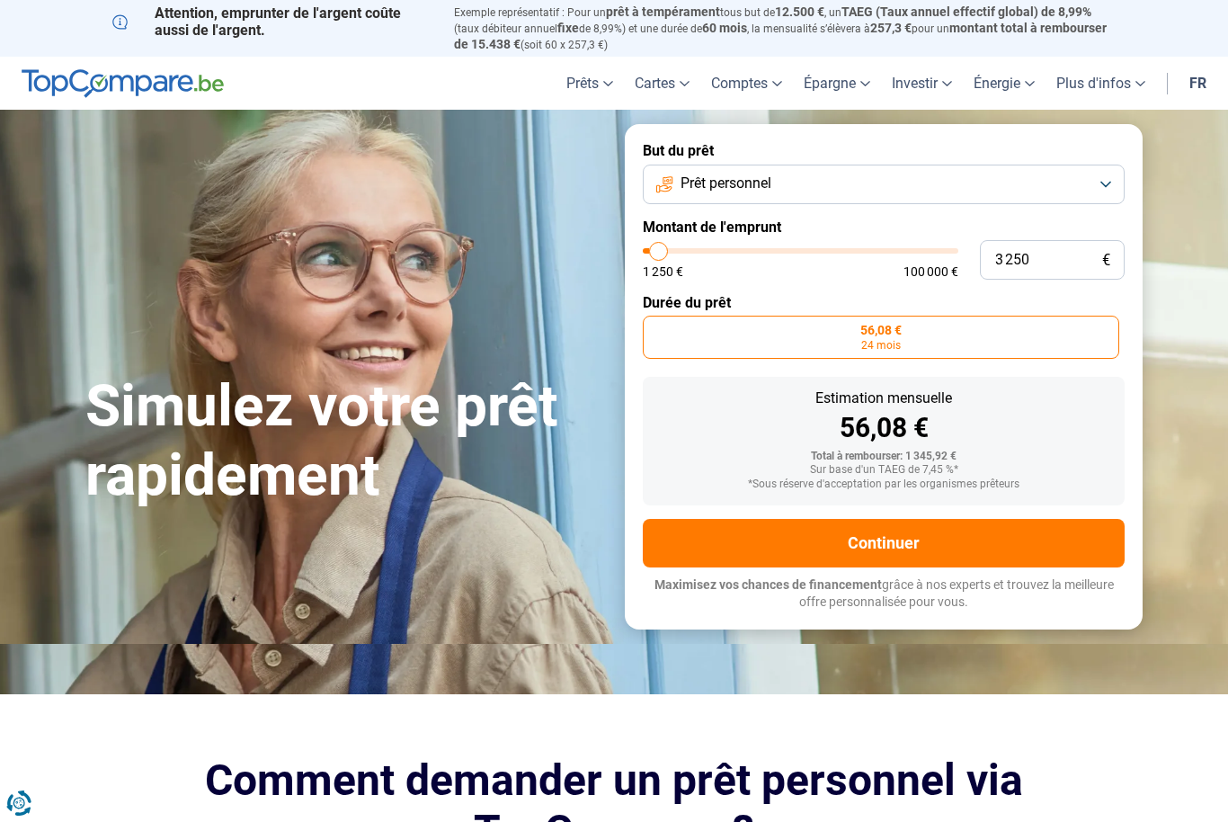
type input "3000"
type input "2 750"
type input "2750"
type input "2 250"
type input "2250"
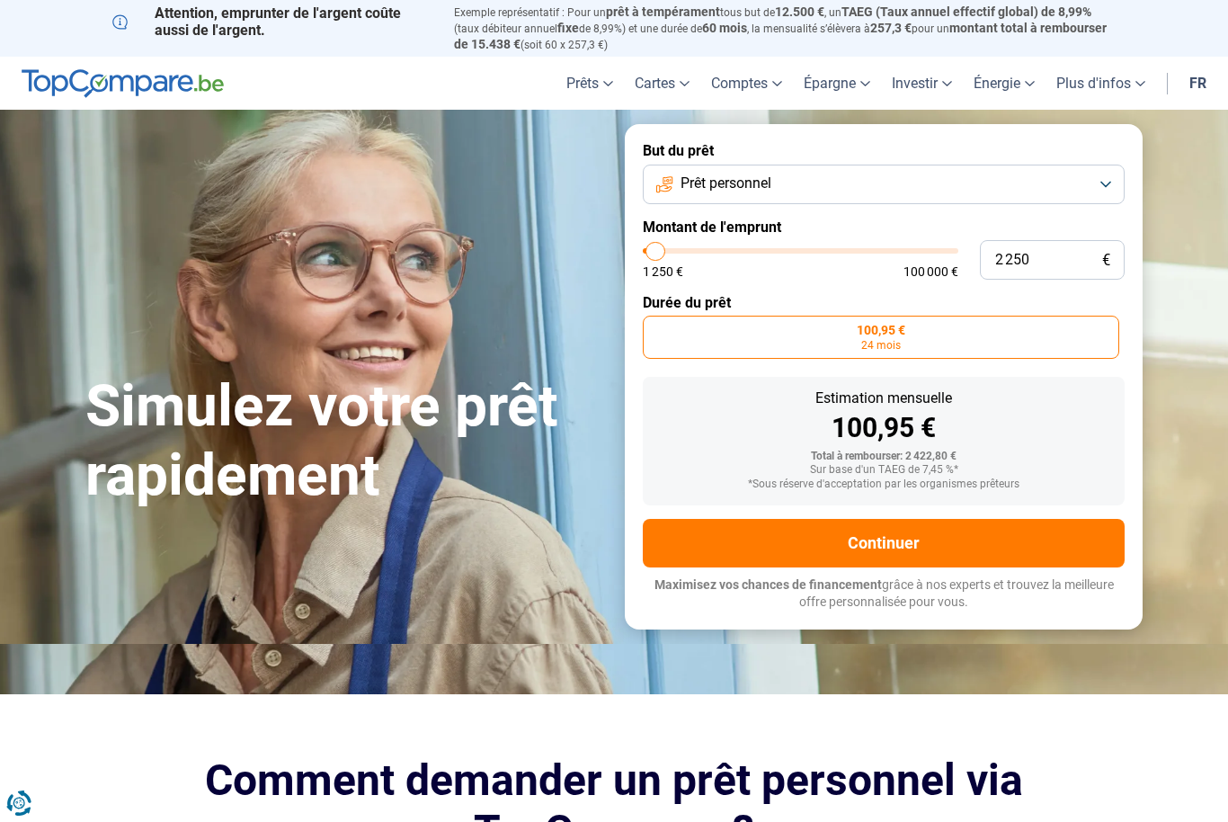
type input "3 500"
type input "3500"
type input "3 750"
type input "3750"
type input "3 500"
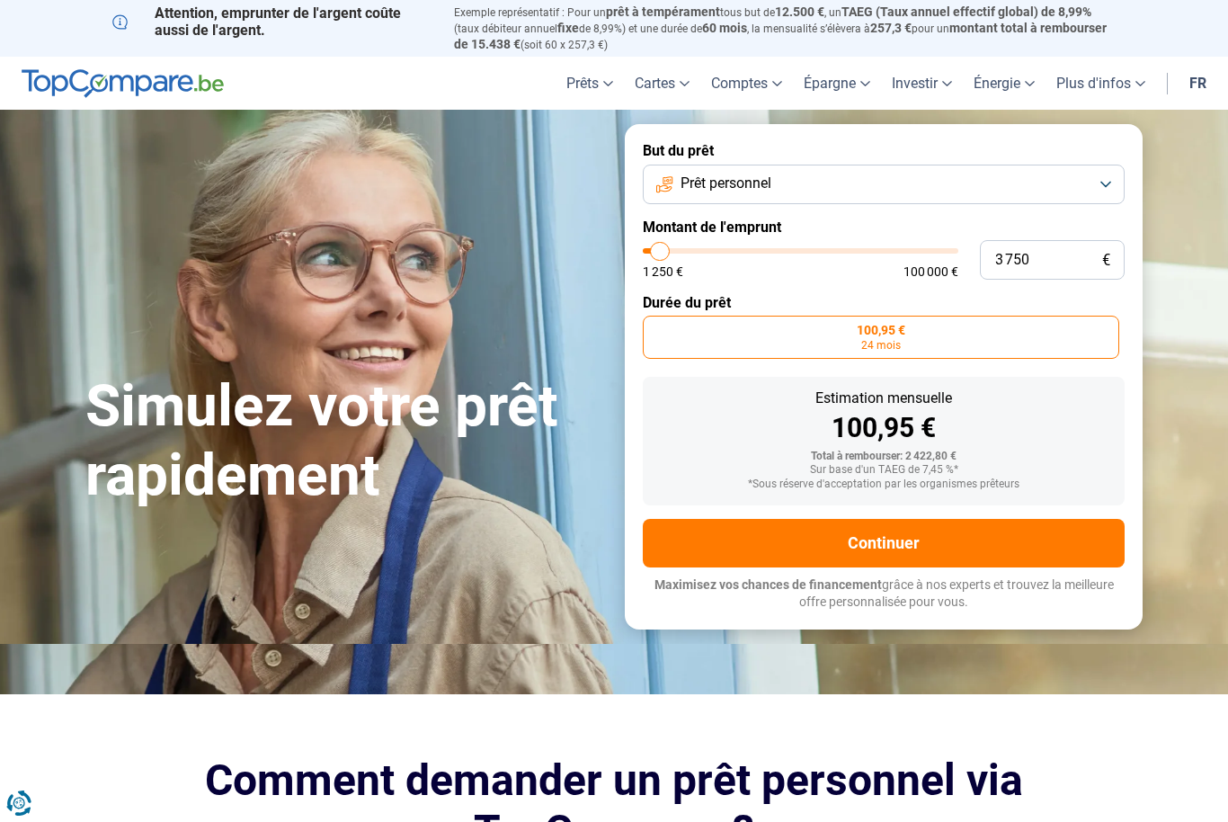
type input "3500"
type input "3 250"
type input "3250"
type input "3 000"
type input "3000"
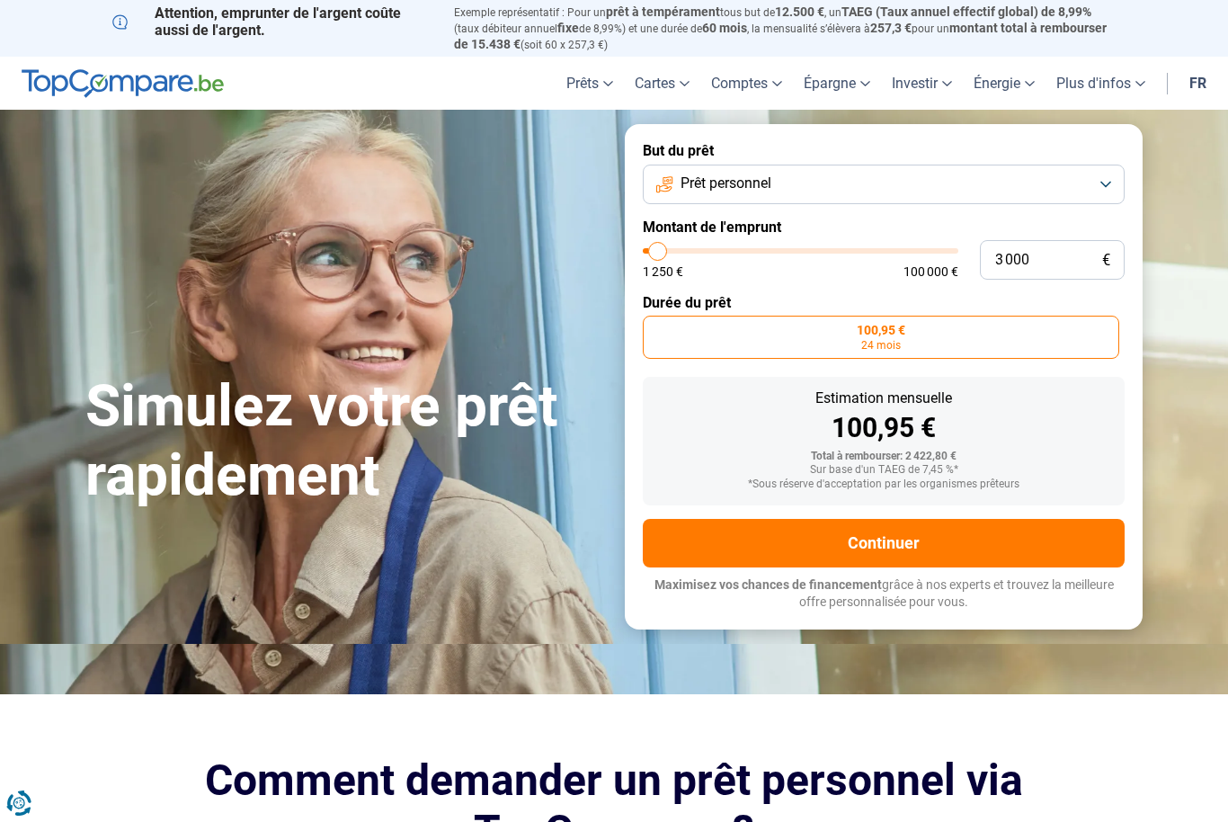
type input "2 750"
type input "2750"
type input "2 250"
type input "2250"
type input "2 750"
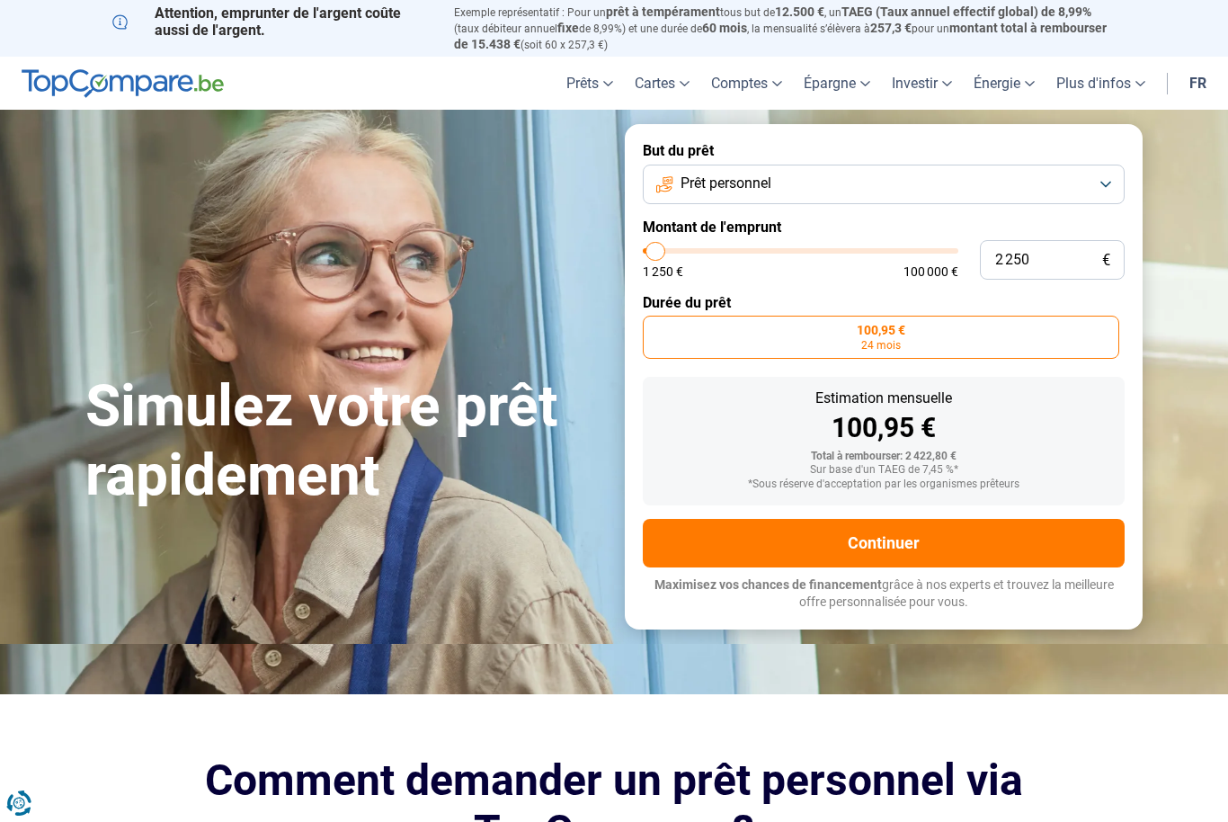
type input "2750"
type input "3 000"
type input "3000"
type input "3 250"
type input "3250"
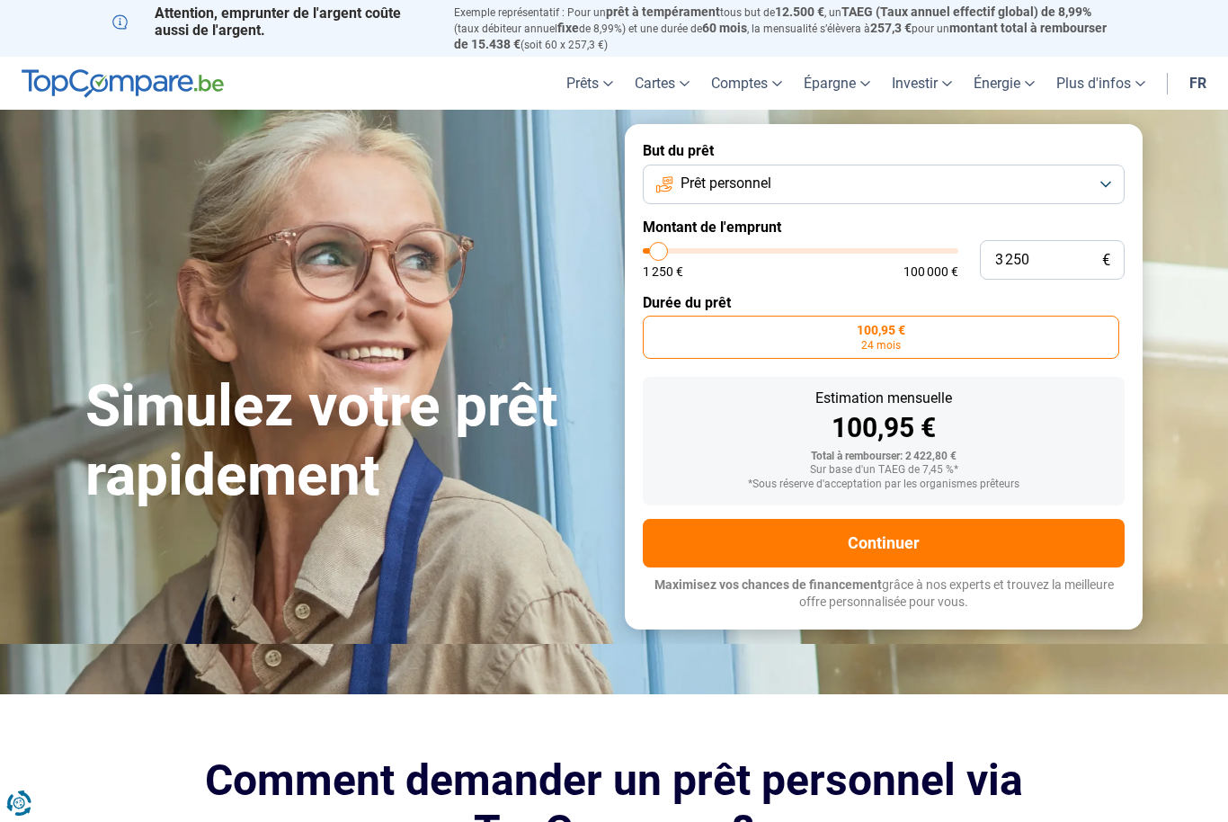
type input "3 500"
type input "3500"
type input "3 250"
type input "3250"
type input "3 000"
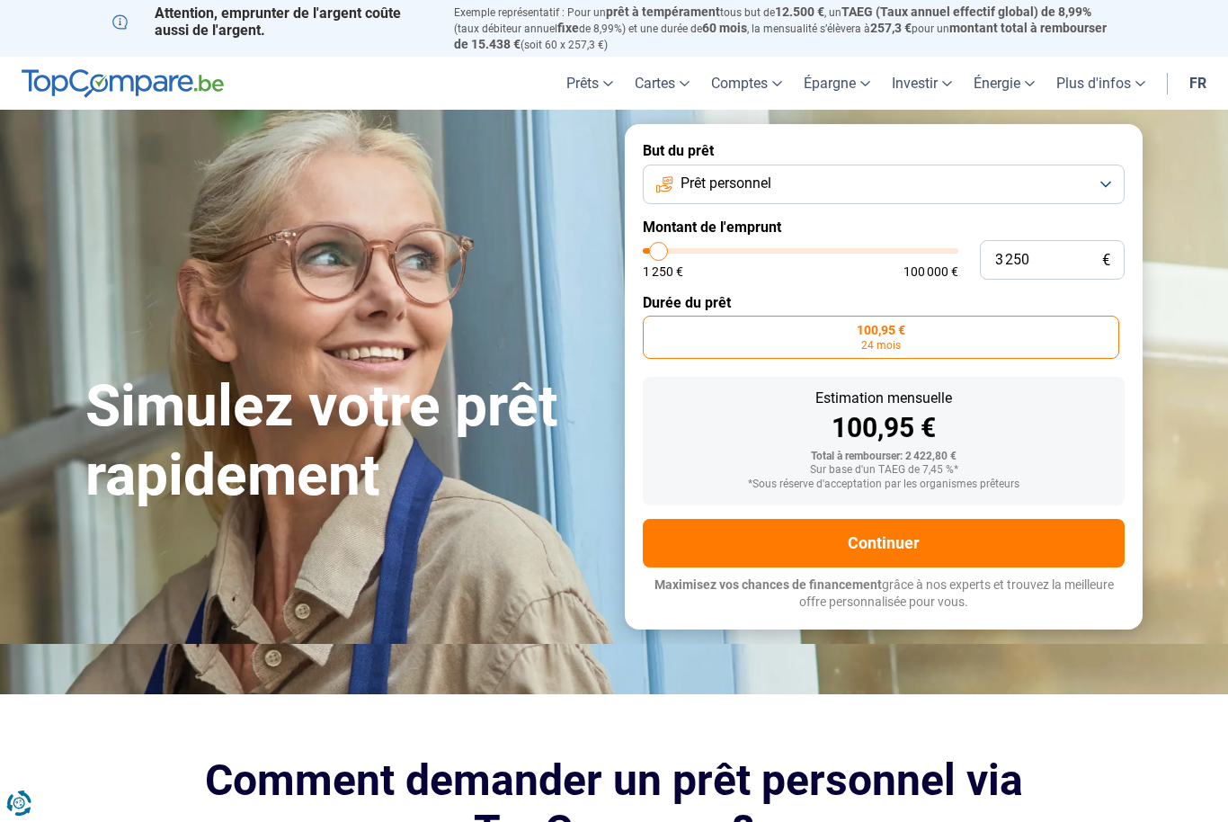
type input "3000"
type input "2 750"
type input "2750"
type input "2 250"
type input "2250"
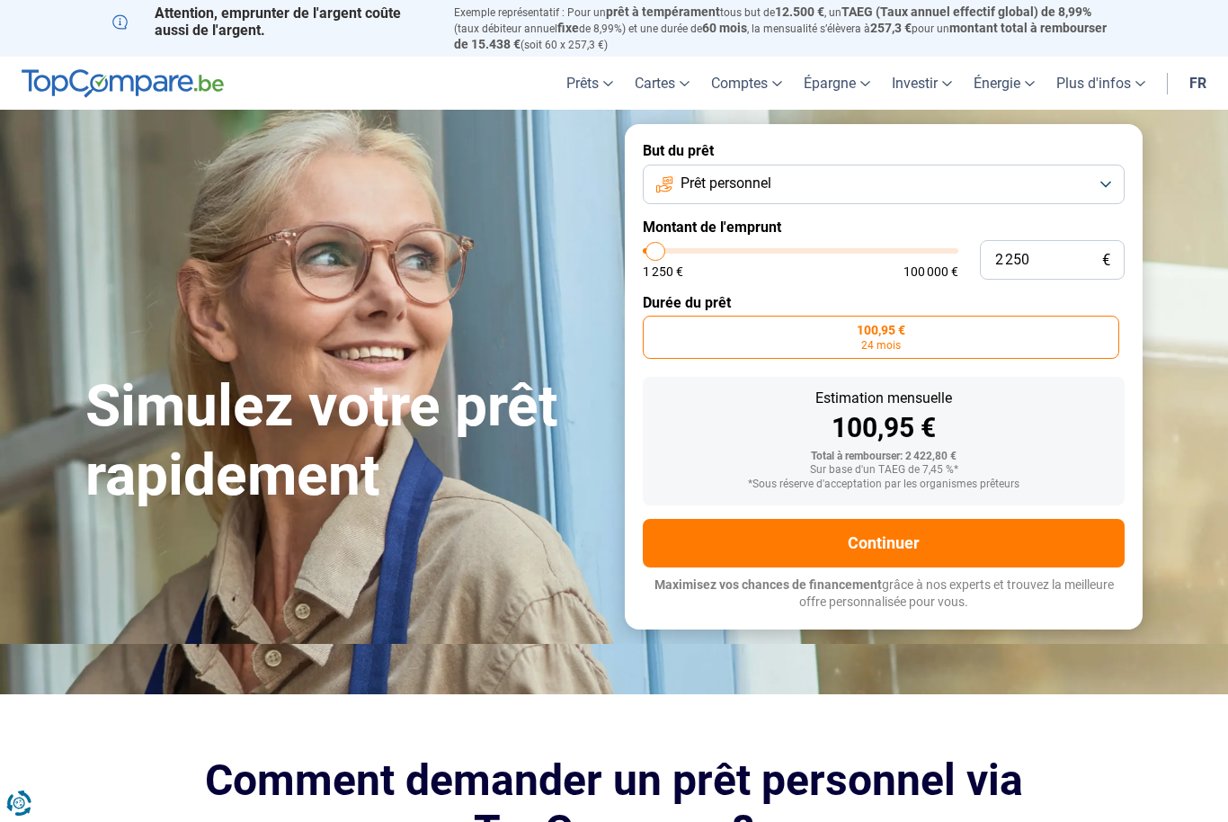
type input "2 000"
type input "2000"
type input "2 250"
type input "2250"
type input "2 750"
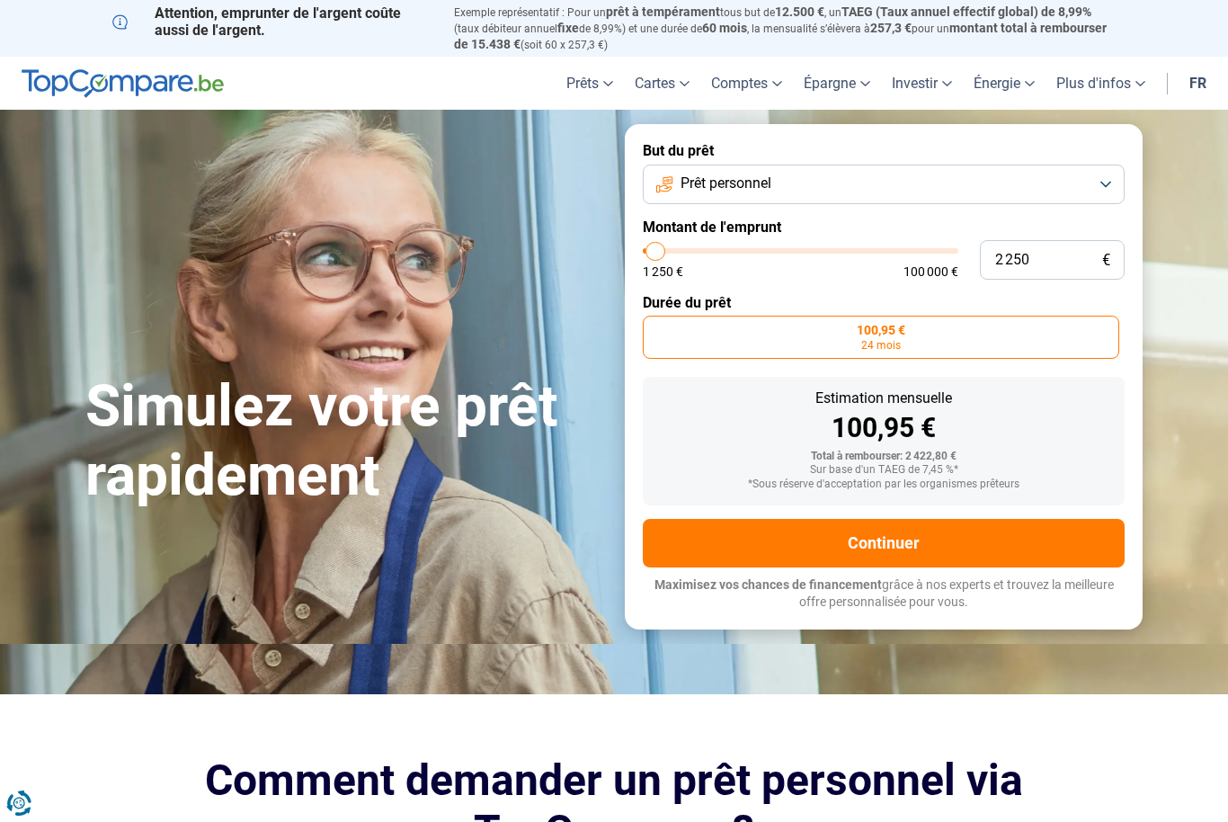
type input "2750"
type input "3 000"
type input "3000"
type input "2 750"
type input "2750"
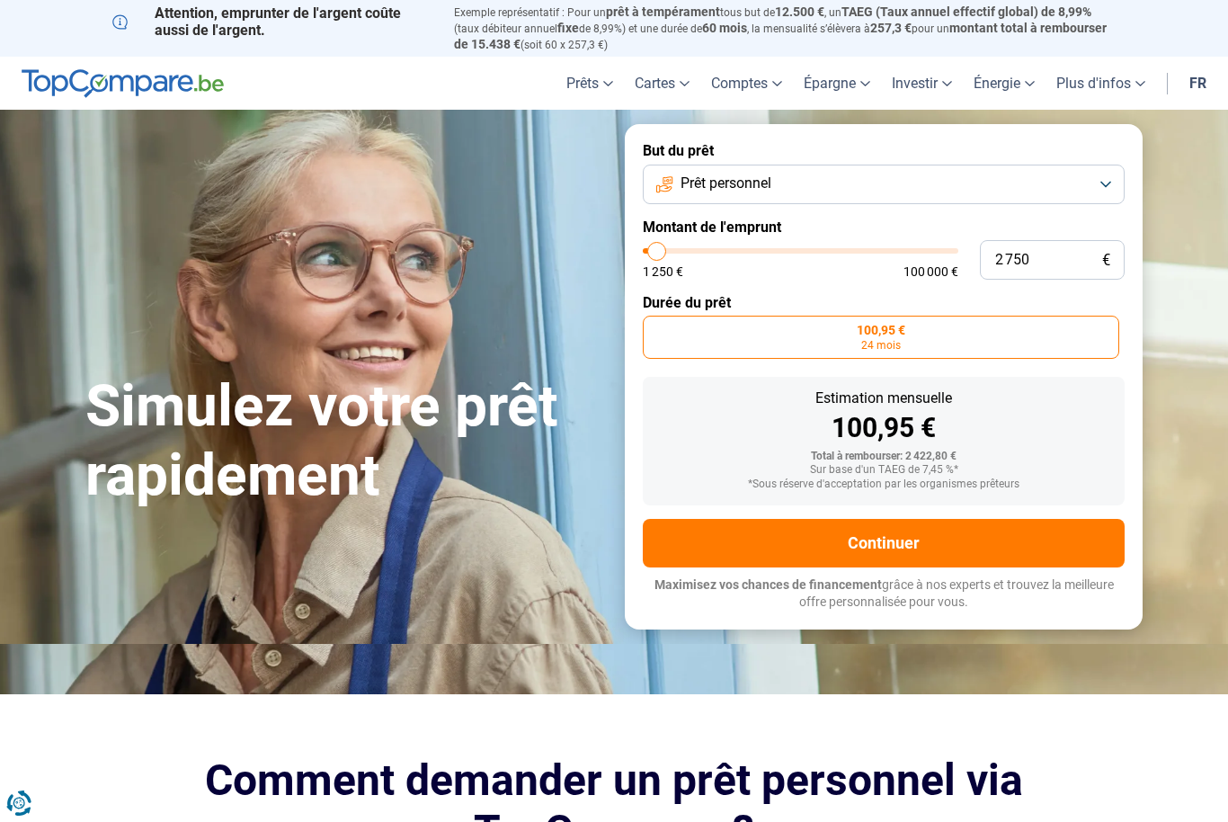
type input "3 000"
type input "3000"
type input "3 250"
type input "3250"
type input "3 000"
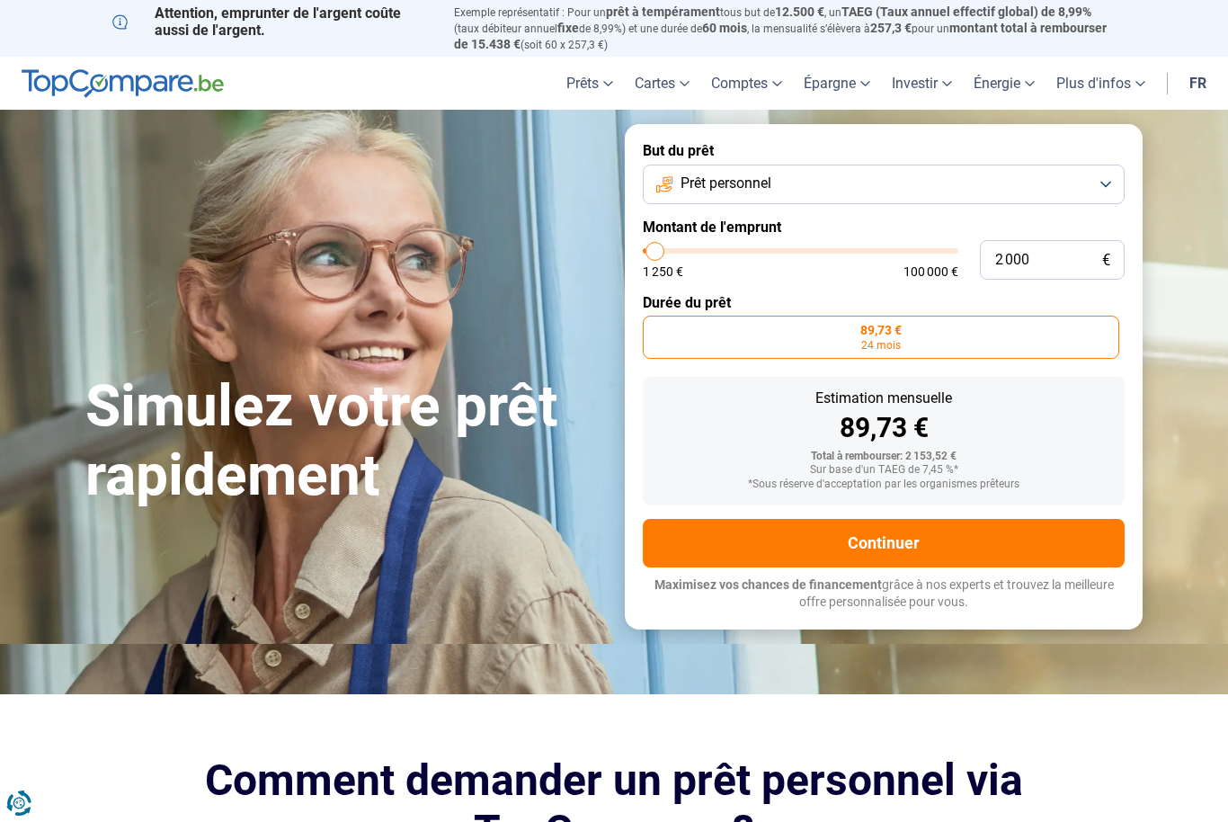
click at [673, 254] on input "range" at bounding box center [801, 250] width 316 height 5
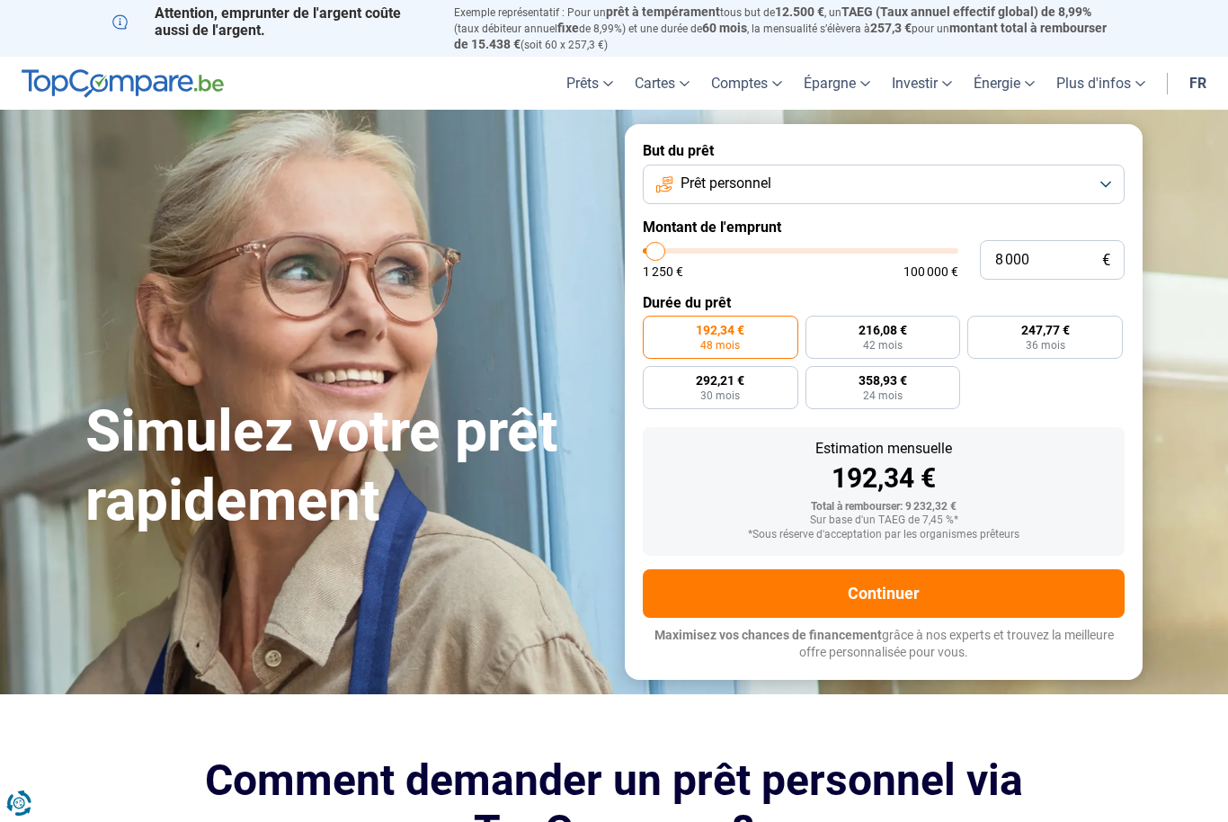
click at [656, 254] on input "range" at bounding box center [801, 250] width 316 height 5
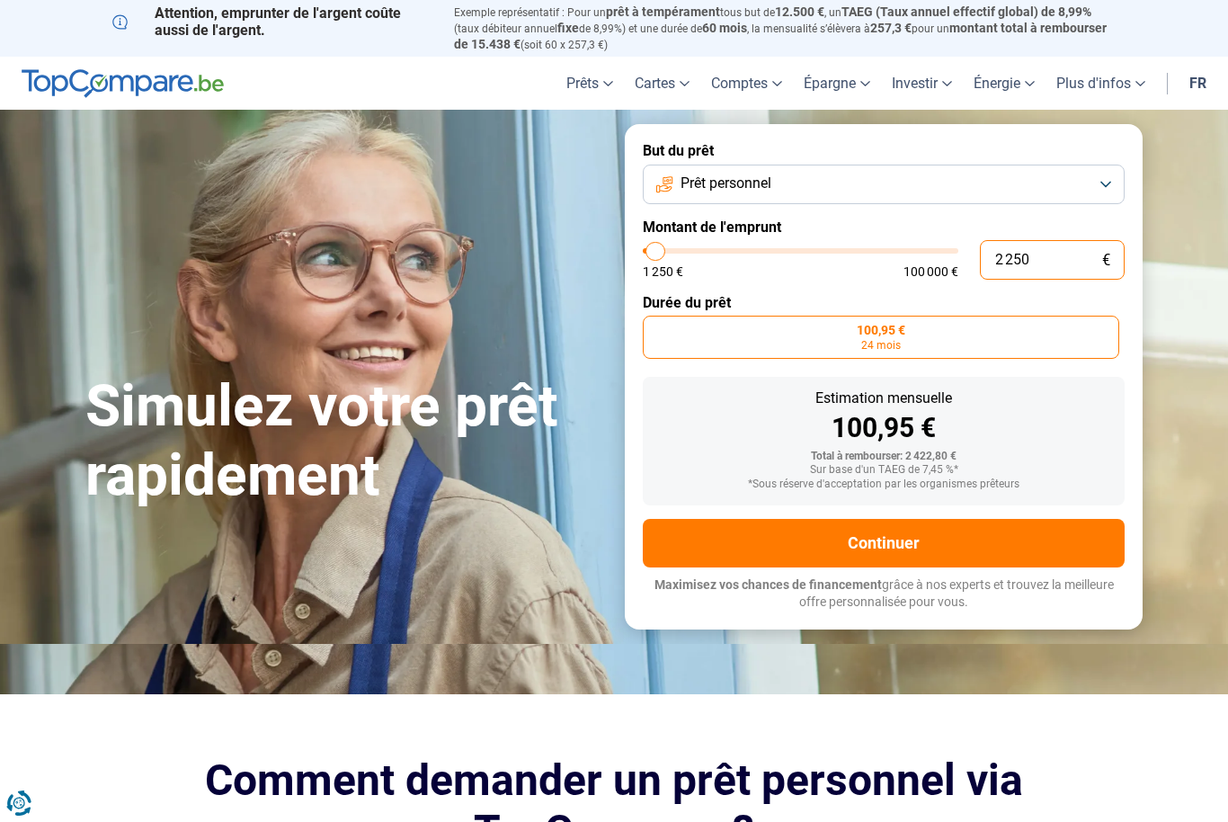
click at [1076, 265] on input "2 250" at bounding box center [1052, 260] width 145 height 40
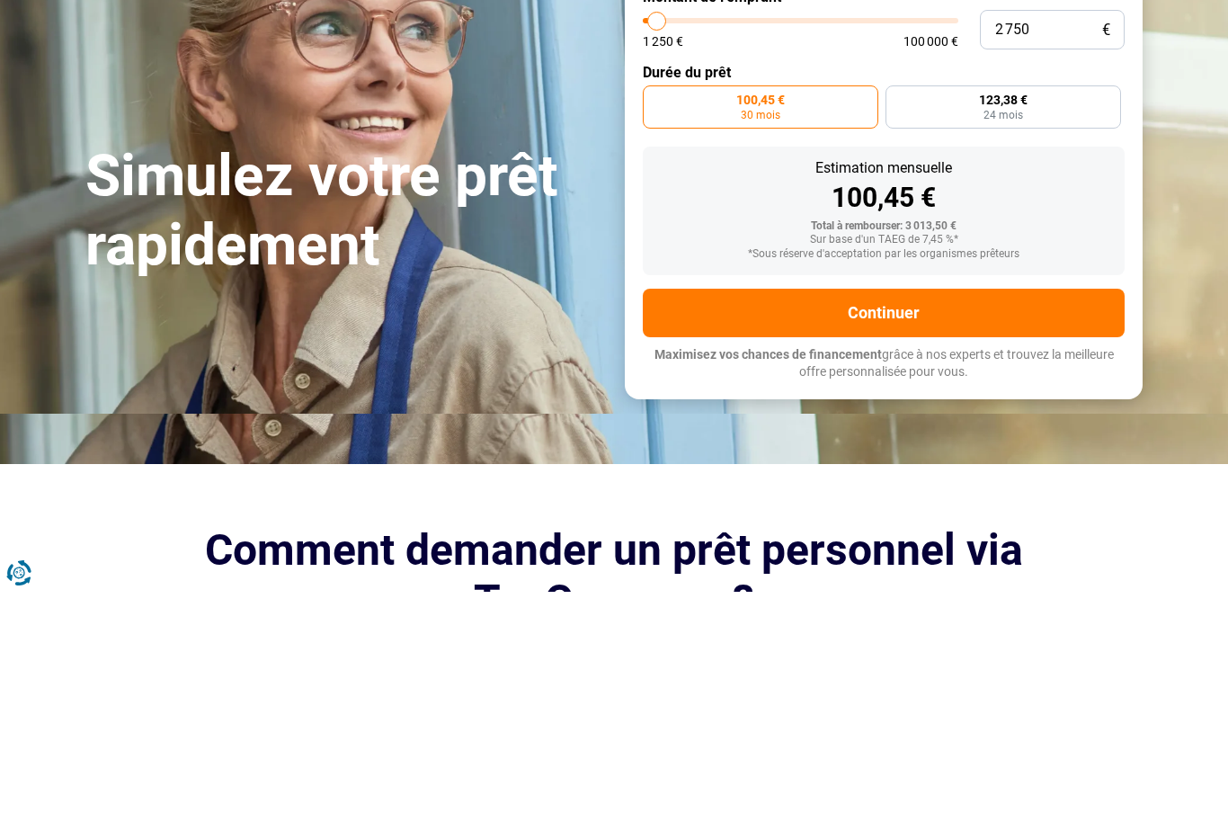
click at [1023, 340] on span "24 mois" at bounding box center [1004, 345] width 40 height 11
click at [898, 316] on input "123,38 € 24 mois" at bounding box center [892, 322] width 12 height 12
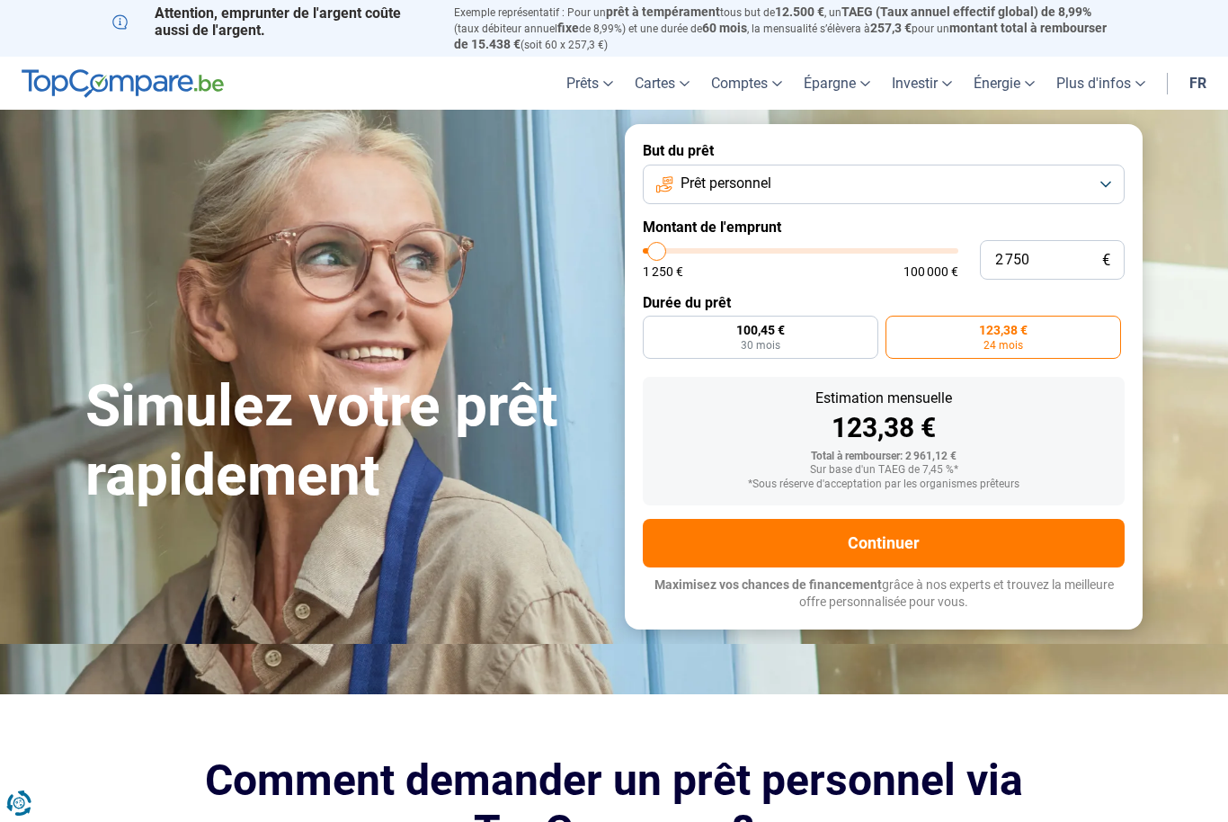
click at [1024, 545] on button "Continuer" at bounding box center [884, 543] width 482 height 49
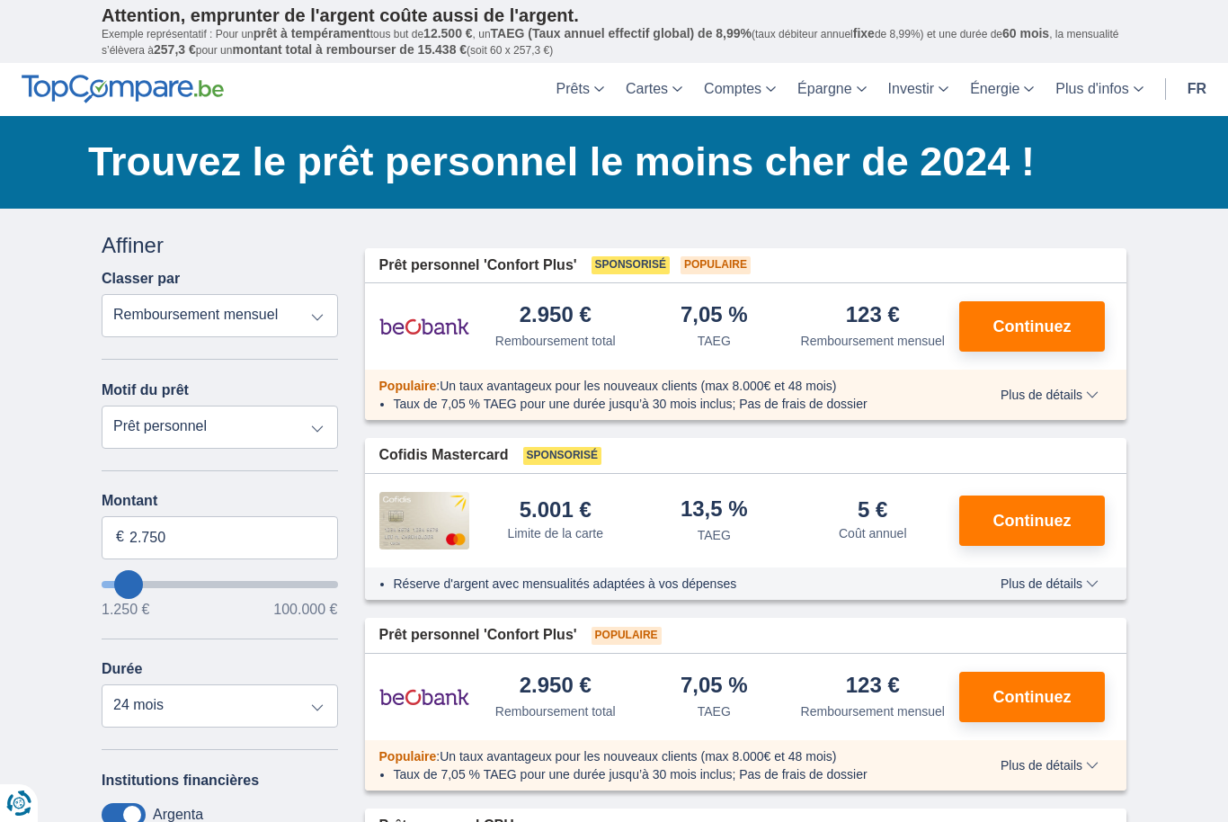
click at [1021, 326] on span "Continuez" at bounding box center [1033, 326] width 78 height 16
